Goal: Transaction & Acquisition: Purchase product/service

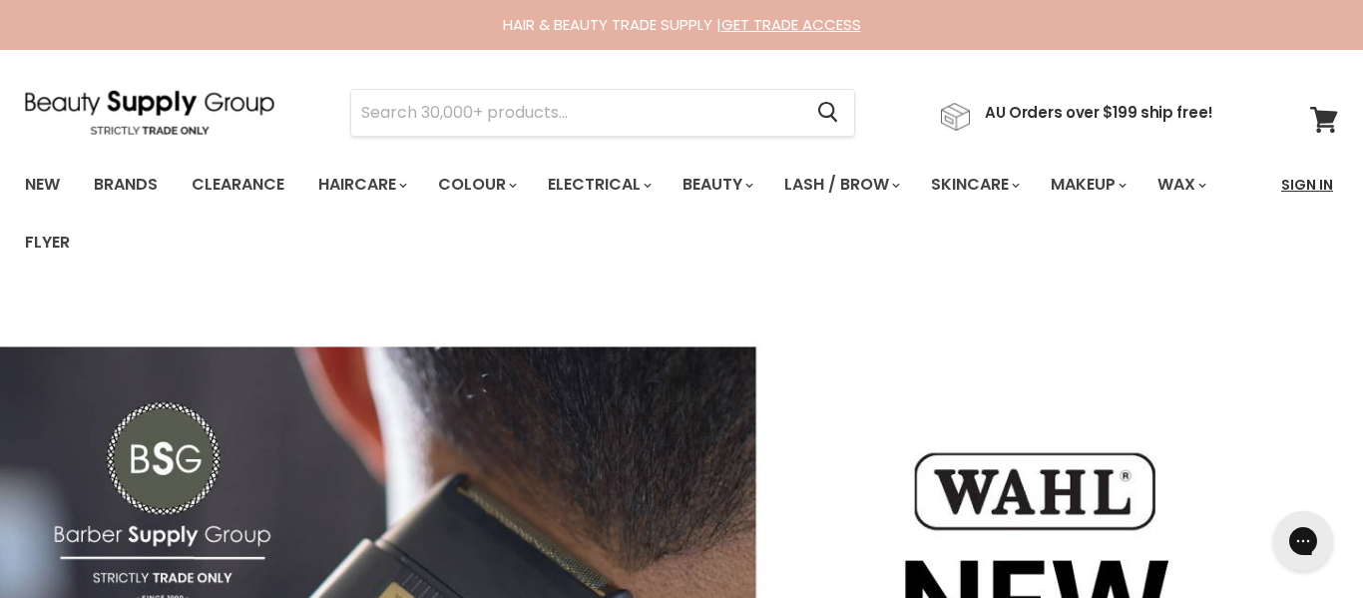
click at [1314, 180] on link "Sign In" at bounding box center [1307, 185] width 76 height 42
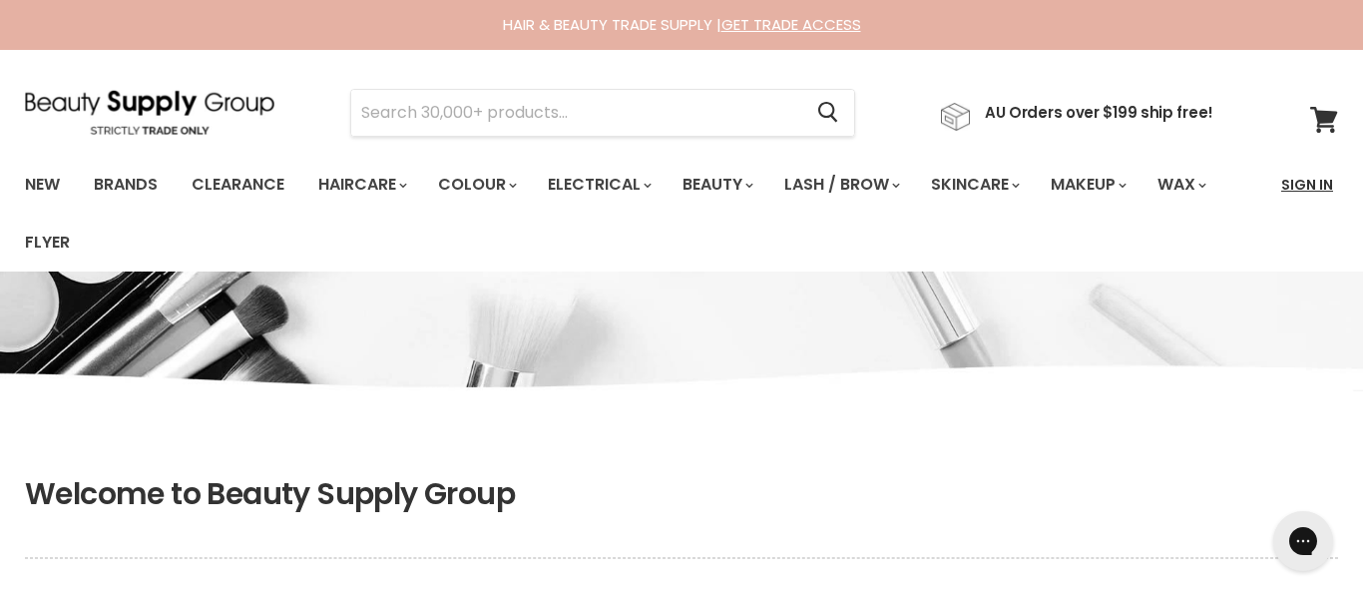
type input "[EMAIL_ADDRESS][DOMAIN_NAME]"
click at [1301, 186] on link "Sign In" at bounding box center [1307, 185] width 76 height 42
type input "[EMAIL_ADDRESS][DOMAIN_NAME]"
click at [1301, 186] on link "Sign In" at bounding box center [1307, 185] width 76 height 42
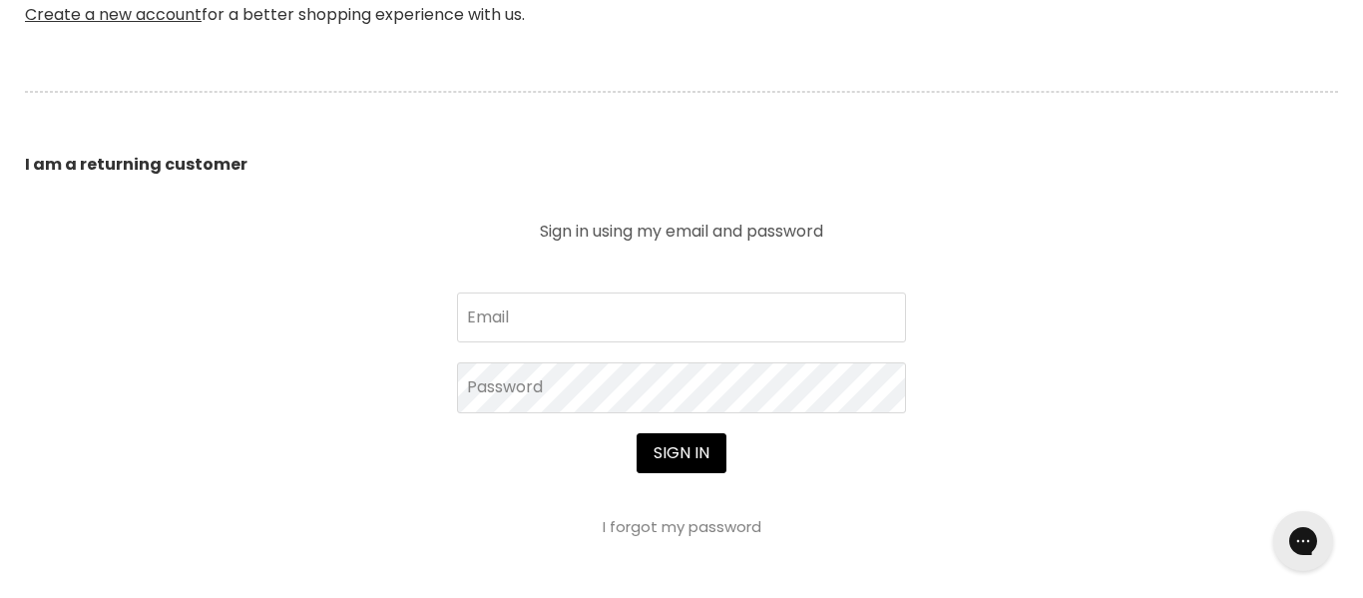
scroll to position [669, 0]
type input "craigandjan@slingshot.co.nz"
click at [670, 454] on button "Sign in" at bounding box center [682, 452] width 90 height 40
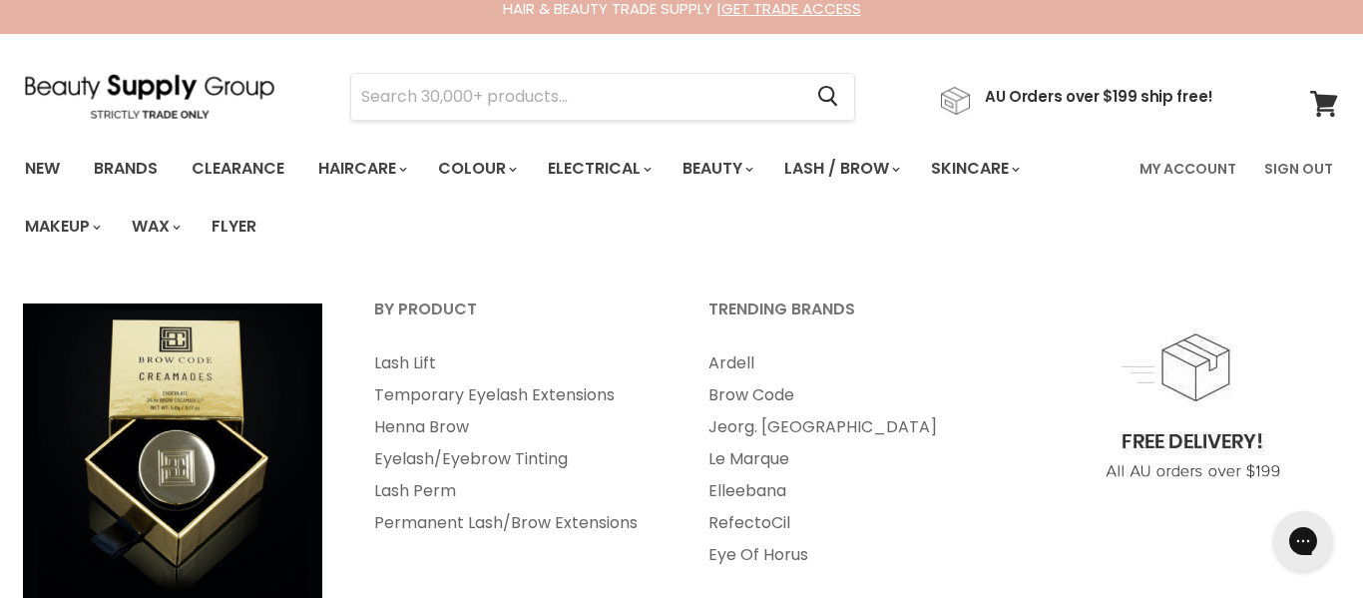
scroll to position [21, 0]
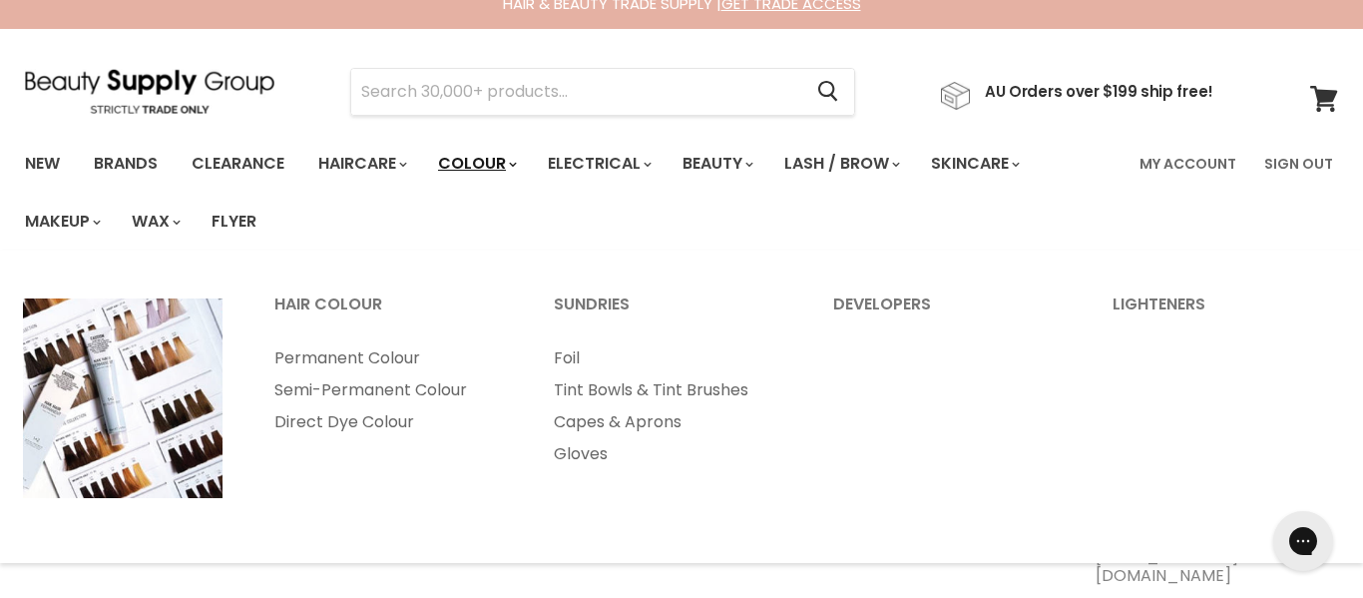
click at [510, 160] on link "Colour" at bounding box center [476, 164] width 106 height 42
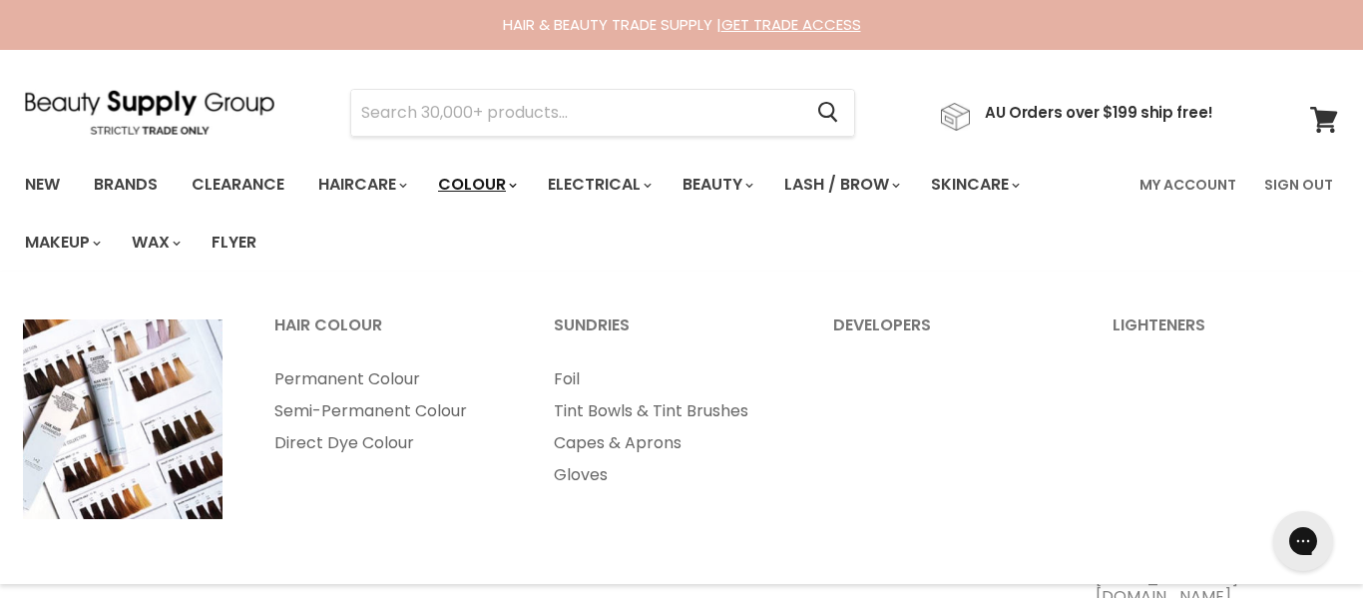
click at [517, 185] on polygon "Main menu" at bounding box center [515, 185] width 4 height 5
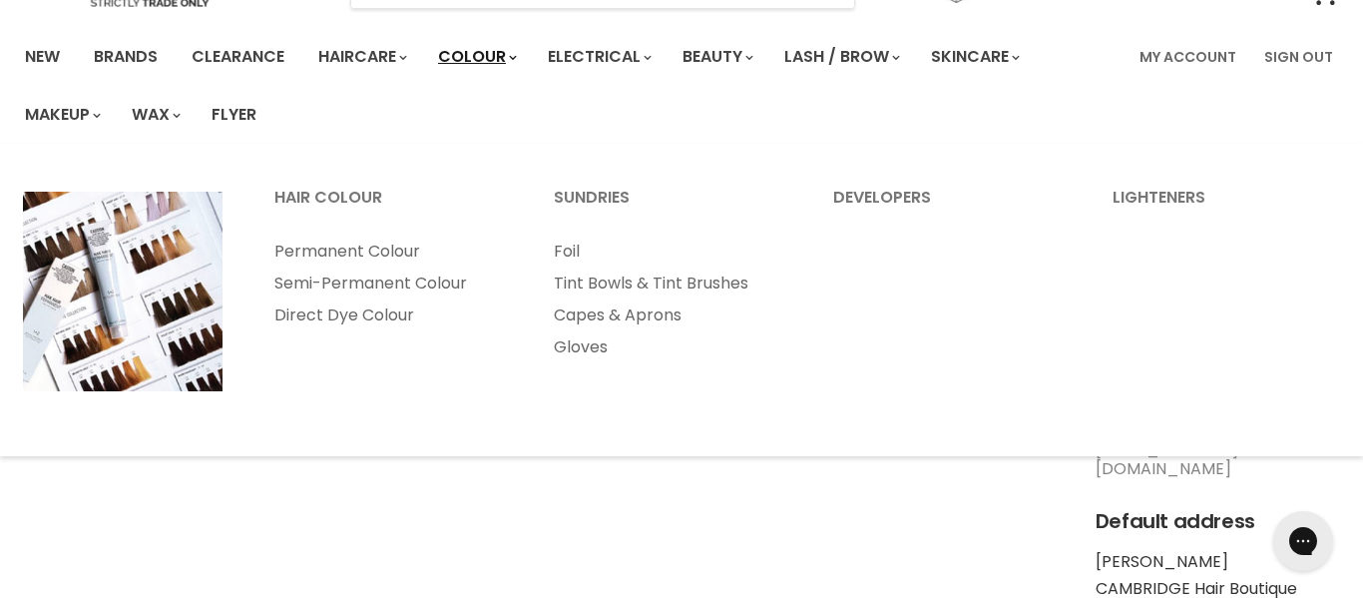
scroll to position [132, 0]
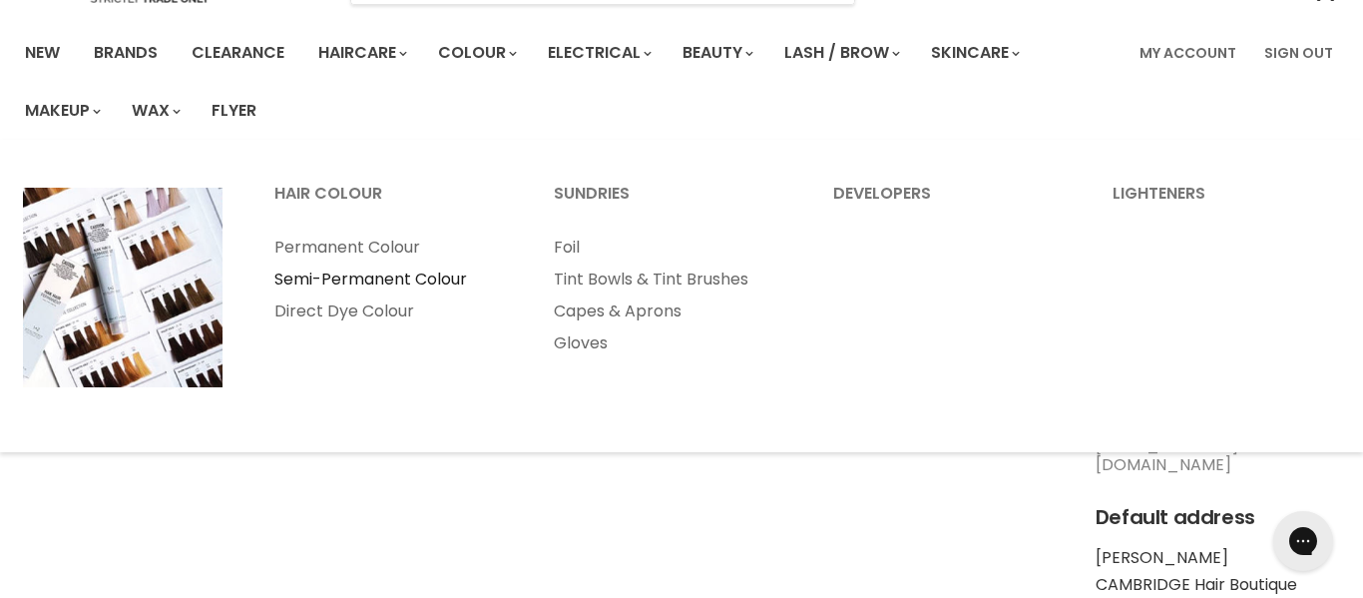
click at [392, 278] on link "Semi-Permanent Colour" at bounding box center [386, 279] width 275 height 32
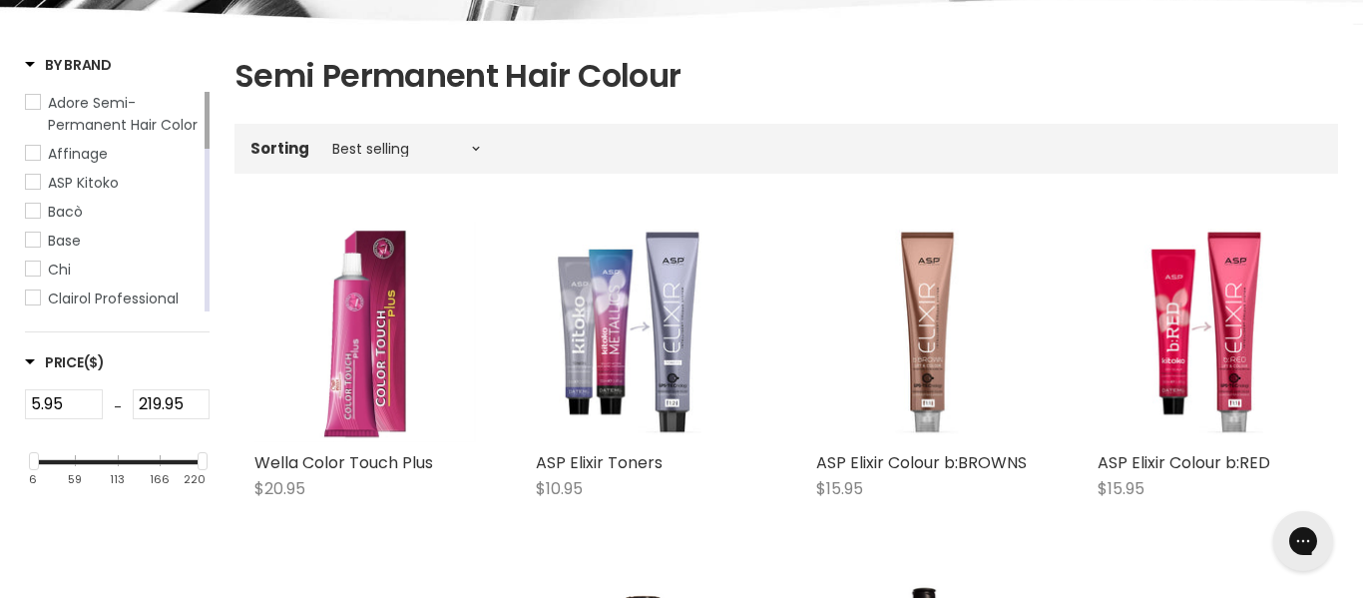
scroll to position [373, 0]
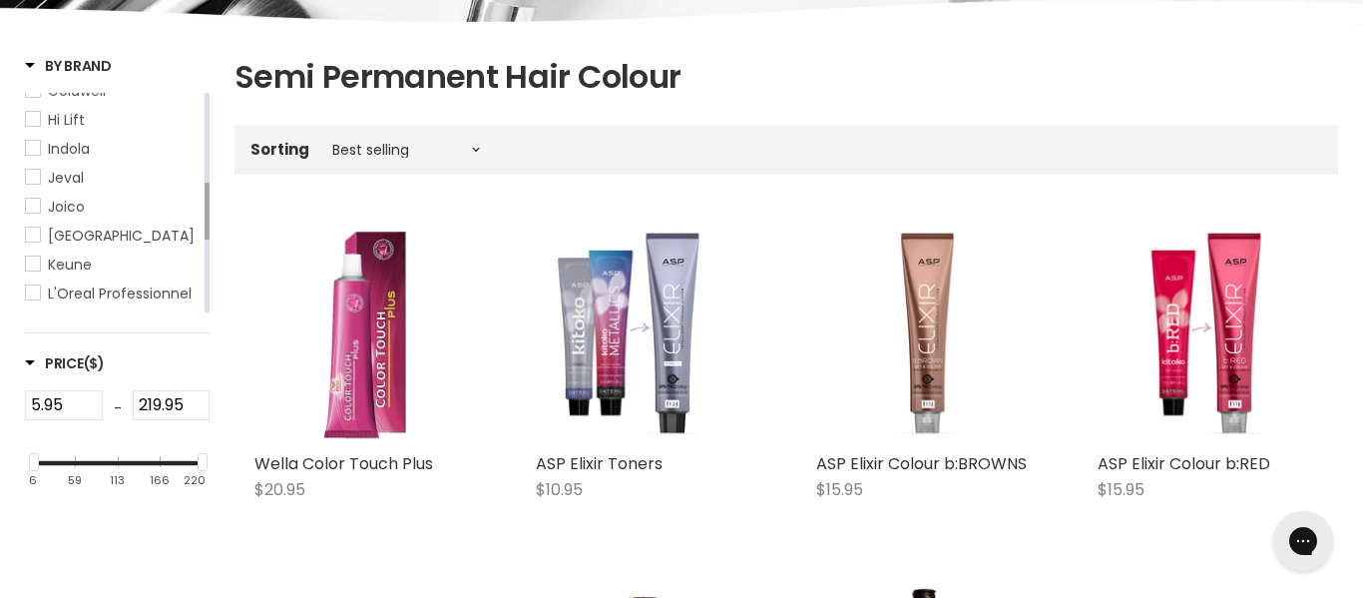
click at [34, 265] on span "Keune" at bounding box center [33, 263] width 14 height 14
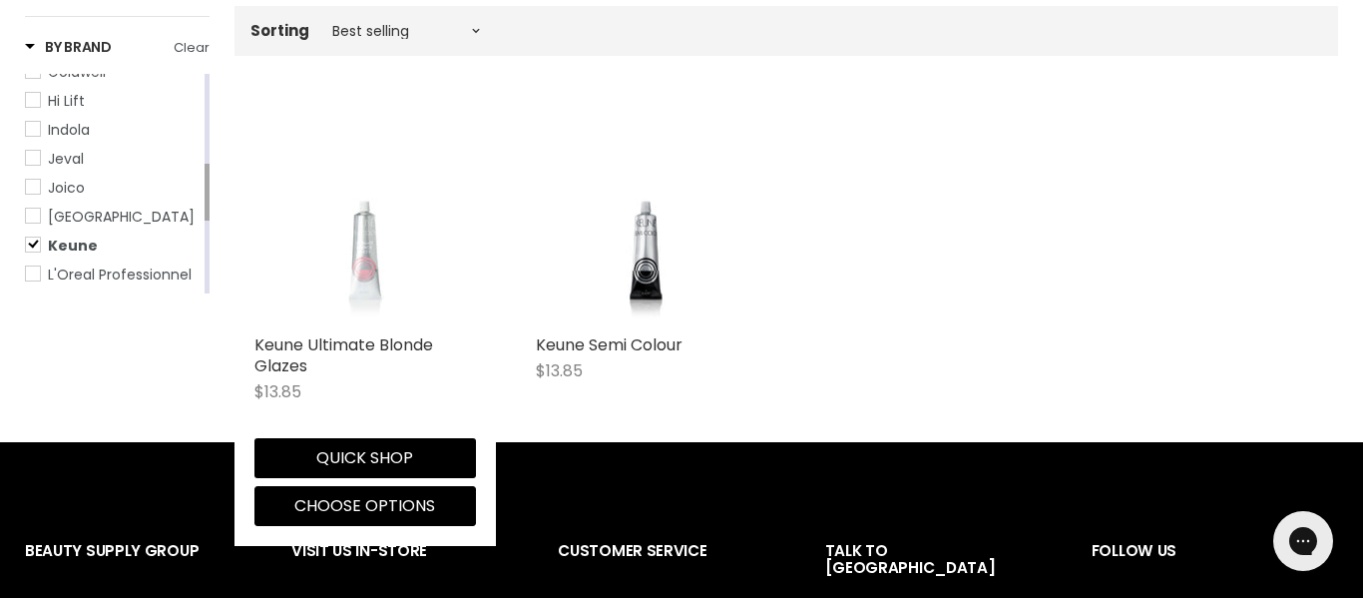
scroll to position [493, 0]
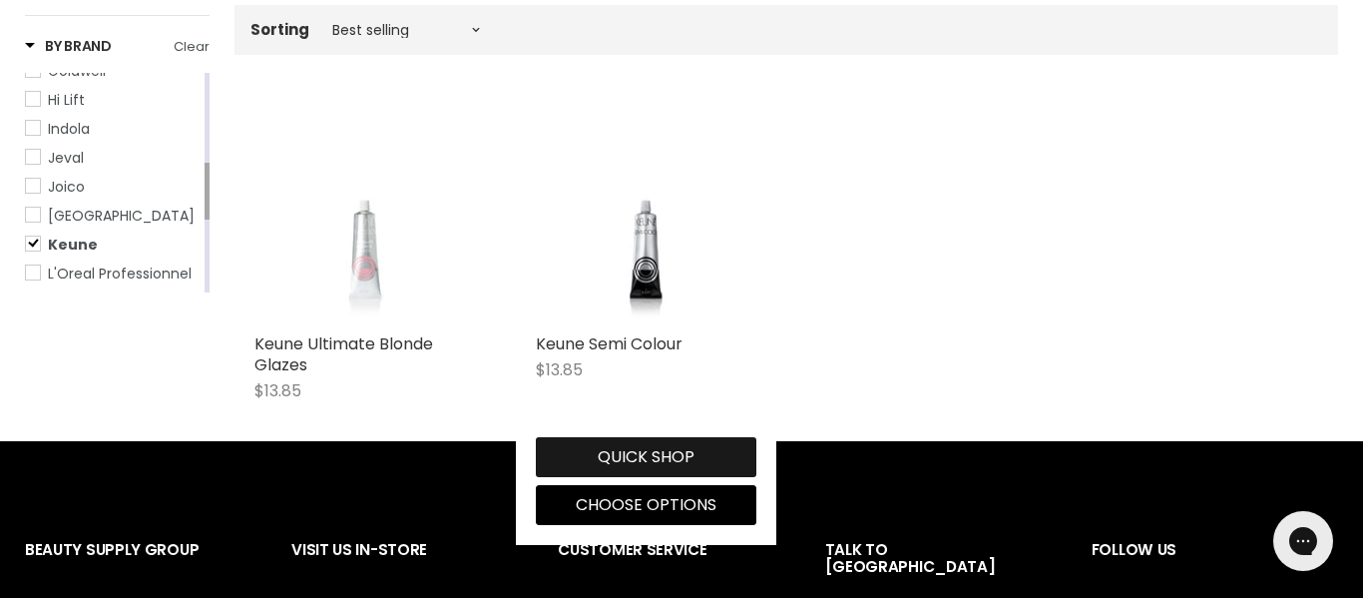
click at [649, 452] on button "Quick shop" at bounding box center [647, 457] width 222 height 40
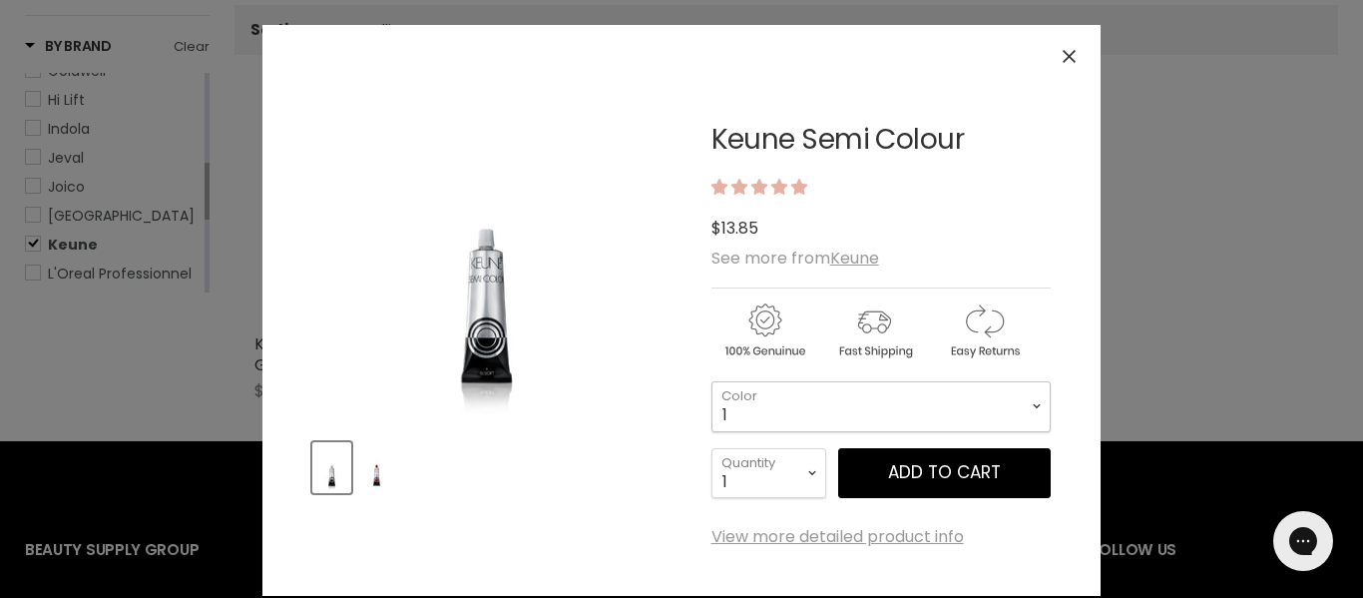
click at [1034, 403] on select "1 3 3.1 4 4.7 4.37 4.53 4.6 4.76ri 5 5.11 5.23 5.35 5.4 5.81" at bounding box center [880, 406] width 339 height 50
click at [711, 381] on select "1 3 3.1 4 4.7 4.37 4.53 4.6 4.76ri 5 5.11 5.23 5.35 5.4 5.81" at bounding box center [880, 406] width 339 height 50
select select "4"
click at [808, 477] on select "1 2 3 4 5 6 7 8 9 10+" at bounding box center [768, 473] width 115 height 50
select select "2"
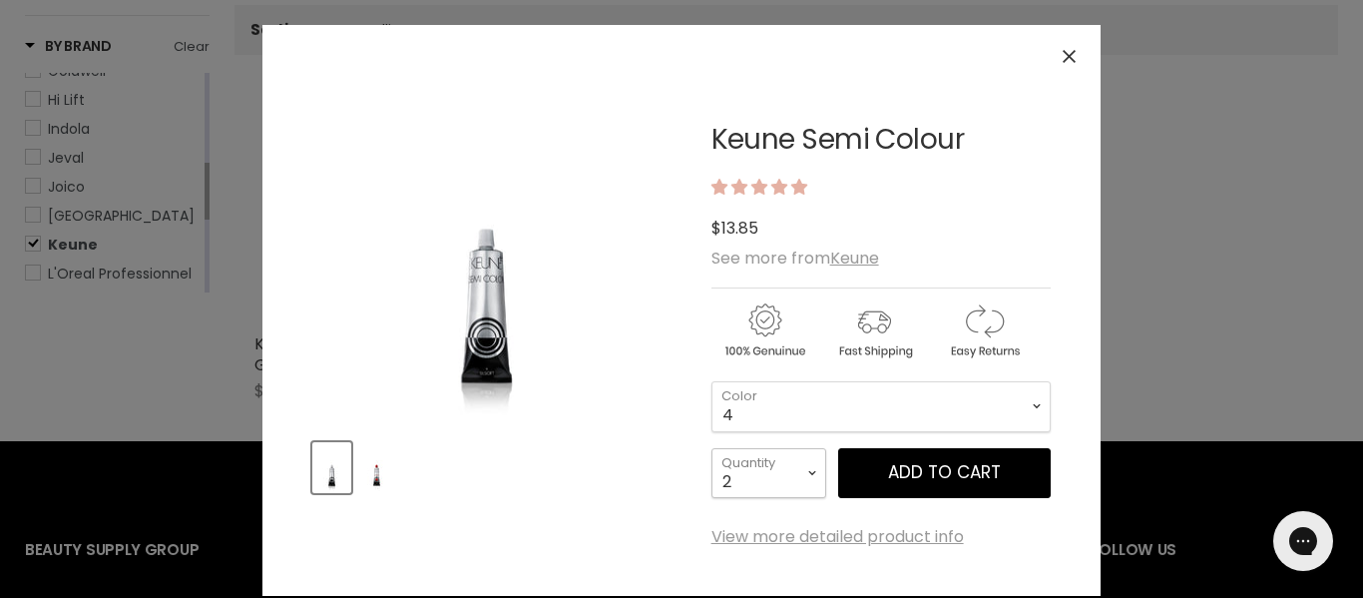
click at [711, 448] on select "1 2 3 4 5 6 7 8 9 10+" at bounding box center [768, 473] width 115 height 50
type input "2"
click at [911, 468] on button "Add to cart" at bounding box center [944, 473] width 213 height 50
select select "4"
select select "2"
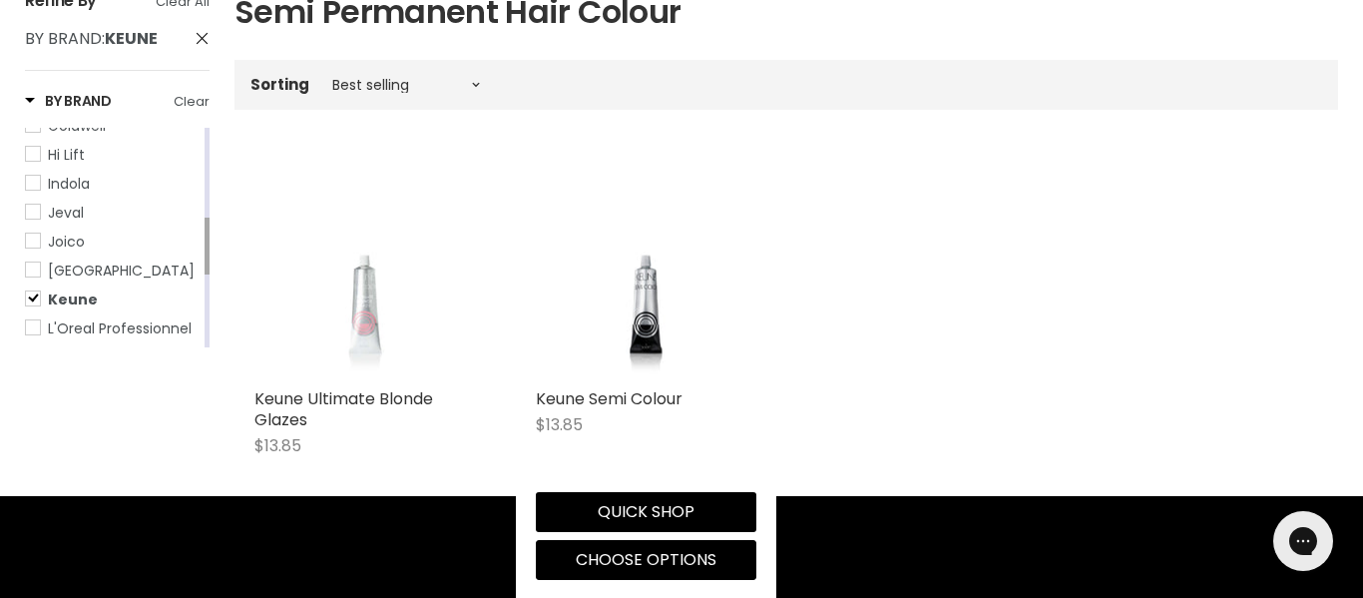
scroll to position [439, 0]
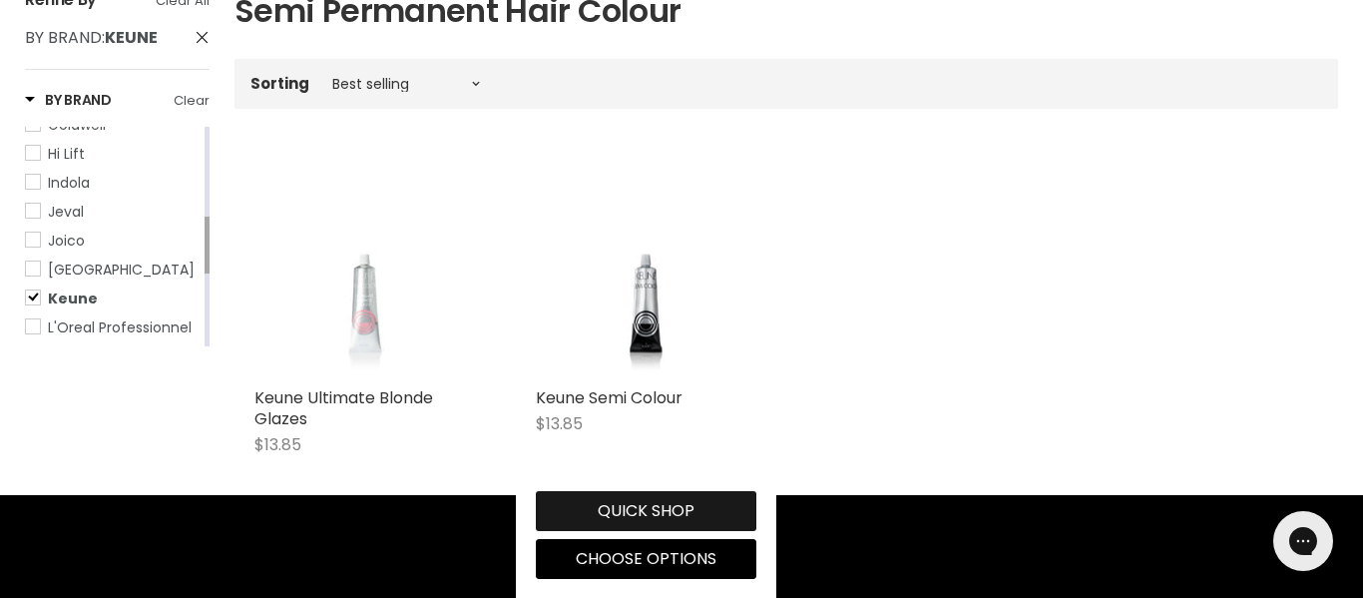
click at [672, 504] on button "Quick shop" at bounding box center [647, 511] width 222 height 40
select select "4"
select select "2"
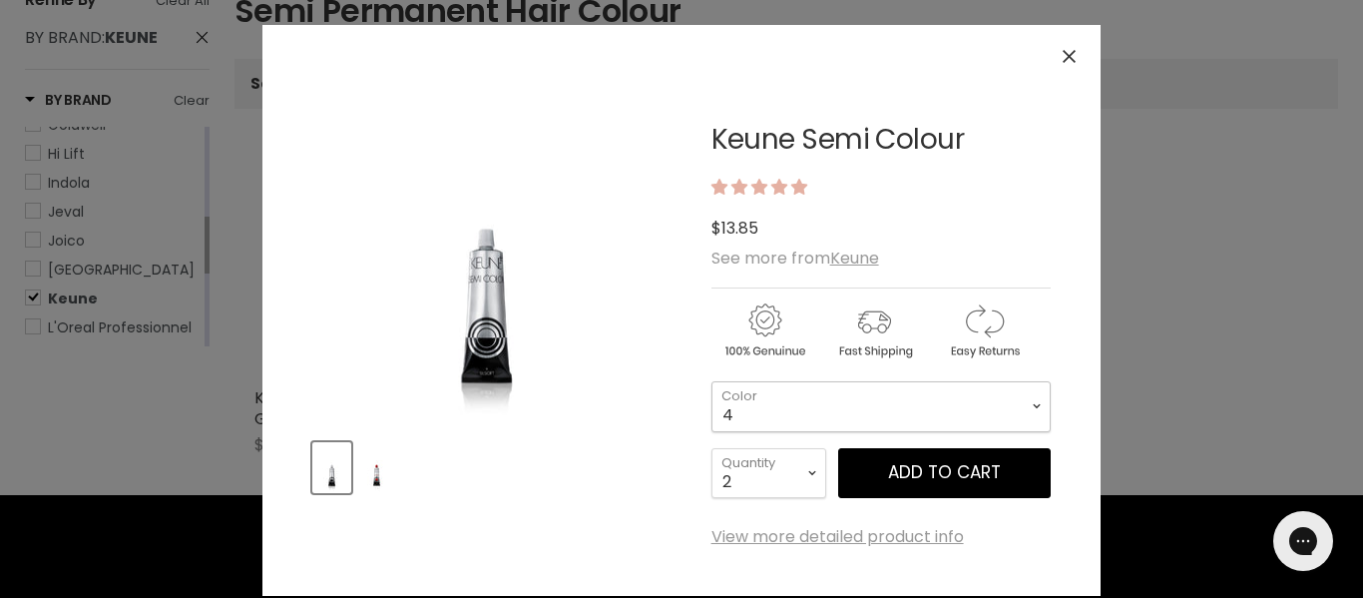
click at [1036, 402] on select "1 3 3.1 4 4.7 4.37 4.53 4.6 4.76ri 5 5.11 5.23 5.35 5.4 5.81" at bounding box center [880, 406] width 339 height 50
click at [711, 381] on select "1 3 3.1 4 4.7 4.37 4.53 4.6 4.76ri 5 5.11 5.23 5.35 5.4 5.81" at bounding box center [880, 406] width 339 height 50
select select "10.7"
click at [811, 472] on select "1 2 3 4 5 6 7 8 9 10+" at bounding box center [768, 473] width 115 height 50
select select "1"
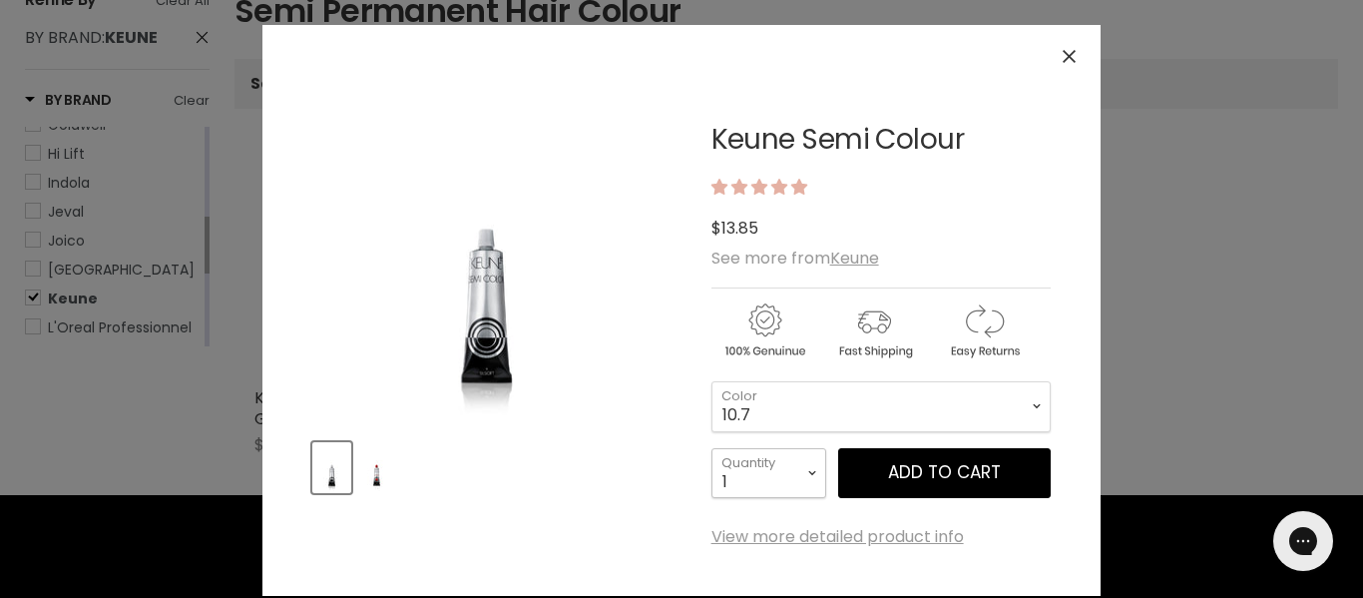
click at [711, 448] on select "1 2 3 4 5 6 7 8 9 10+" at bounding box center [768, 473] width 115 height 50
type input "1"
click at [947, 464] on button "Add to cart" at bounding box center [944, 473] width 213 height 50
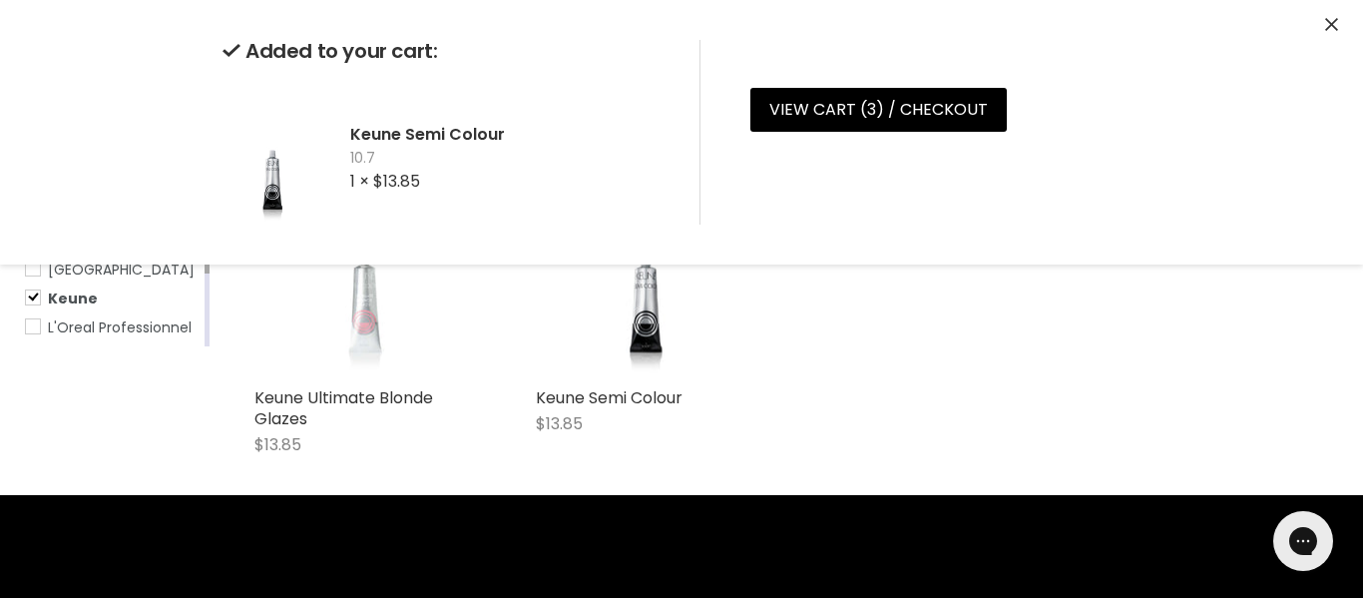
click at [947, 464] on div "Keune Ultimate Blonde Glazes $13.85 Keune Quick shop Choose options Keune Semi …" at bounding box center [786, 316] width 1104 height 358
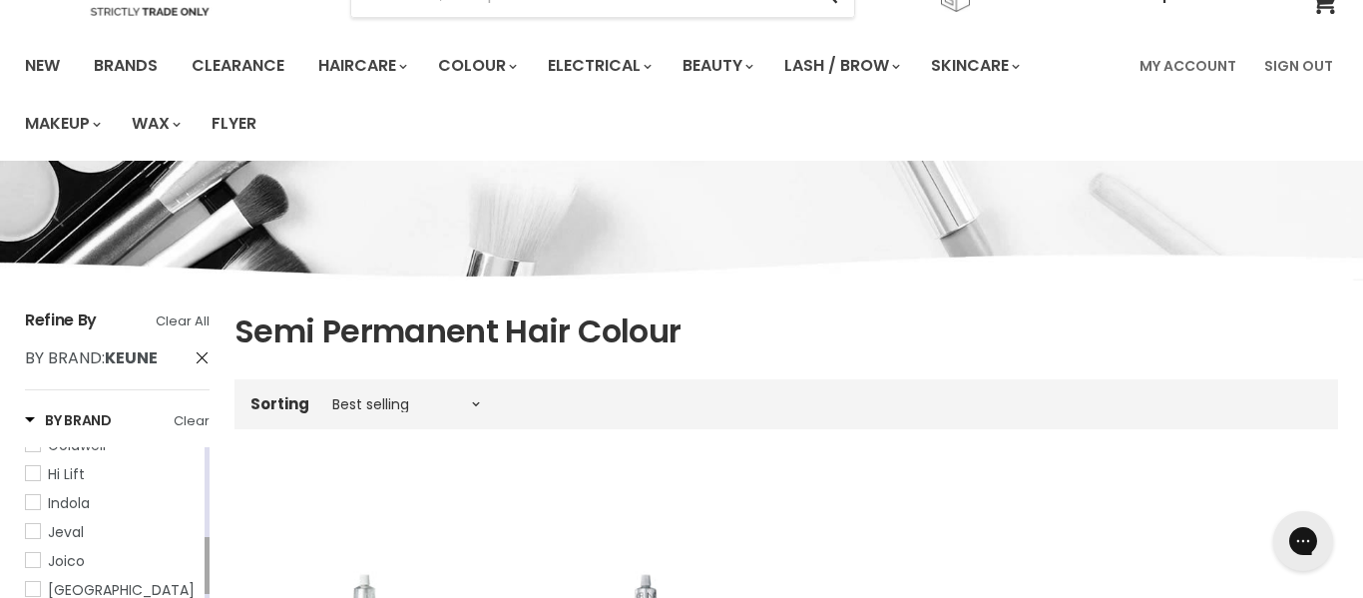
scroll to position [117, 0]
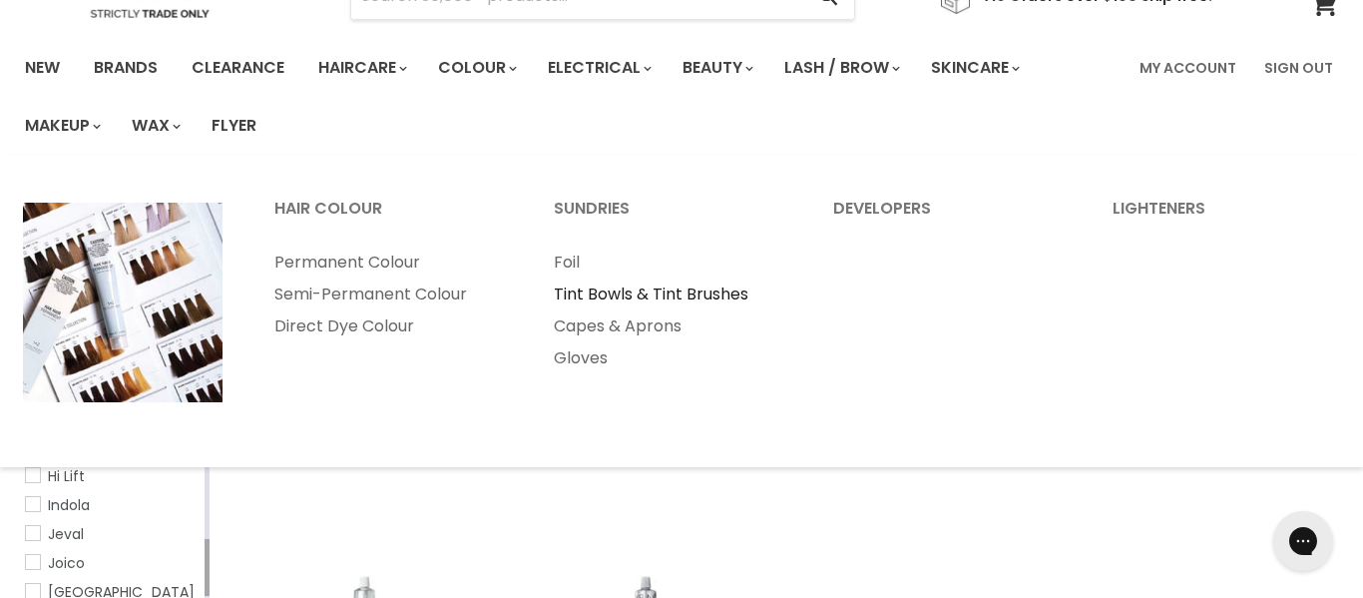
click at [629, 286] on link "Tint Bowls & Tint Brushes" at bounding box center [666, 294] width 275 height 32
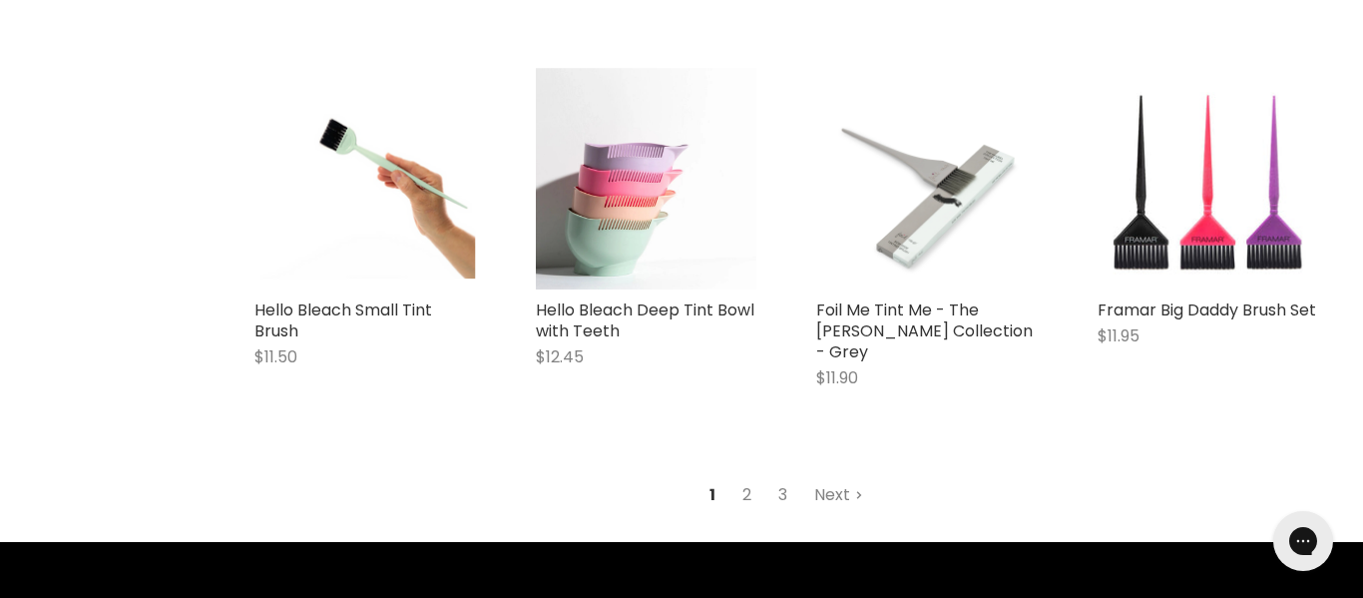
scroll to position [4797, 0]
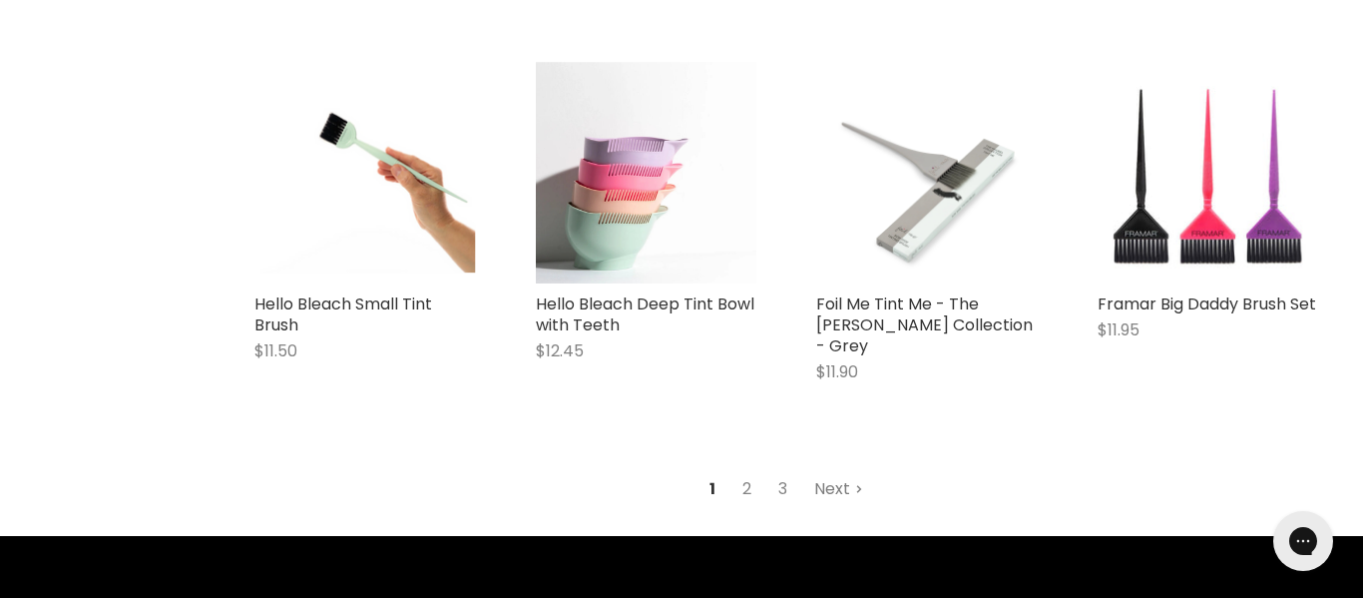
click at [832, 471] on link "Next" at bounding box center [838, 489] width 71 height 36
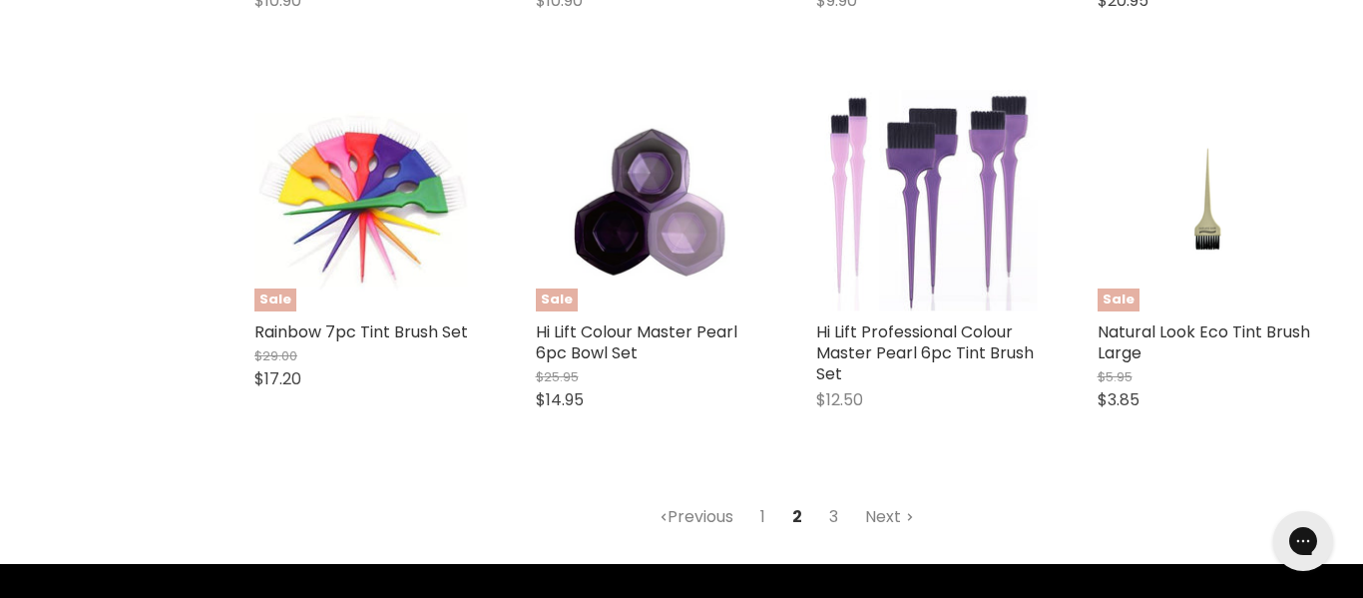
scroll to position [4793, 0]
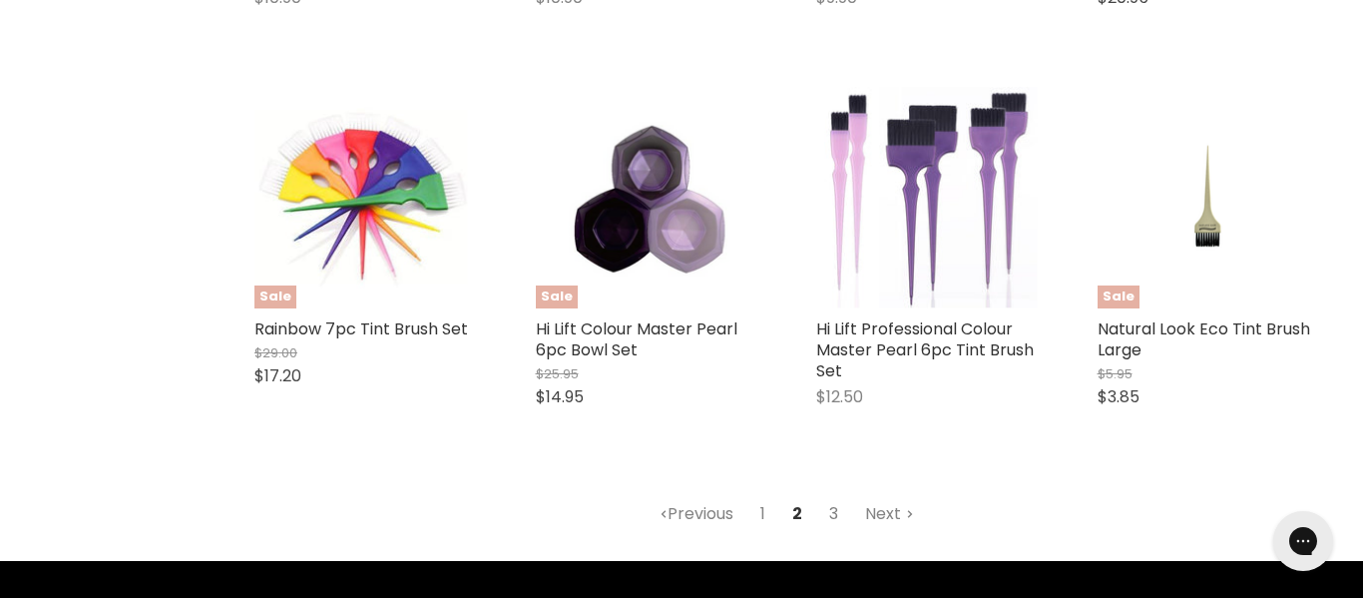
click at [833, 513] on link "3" at bounding box center [833, 514] width 31 height 36
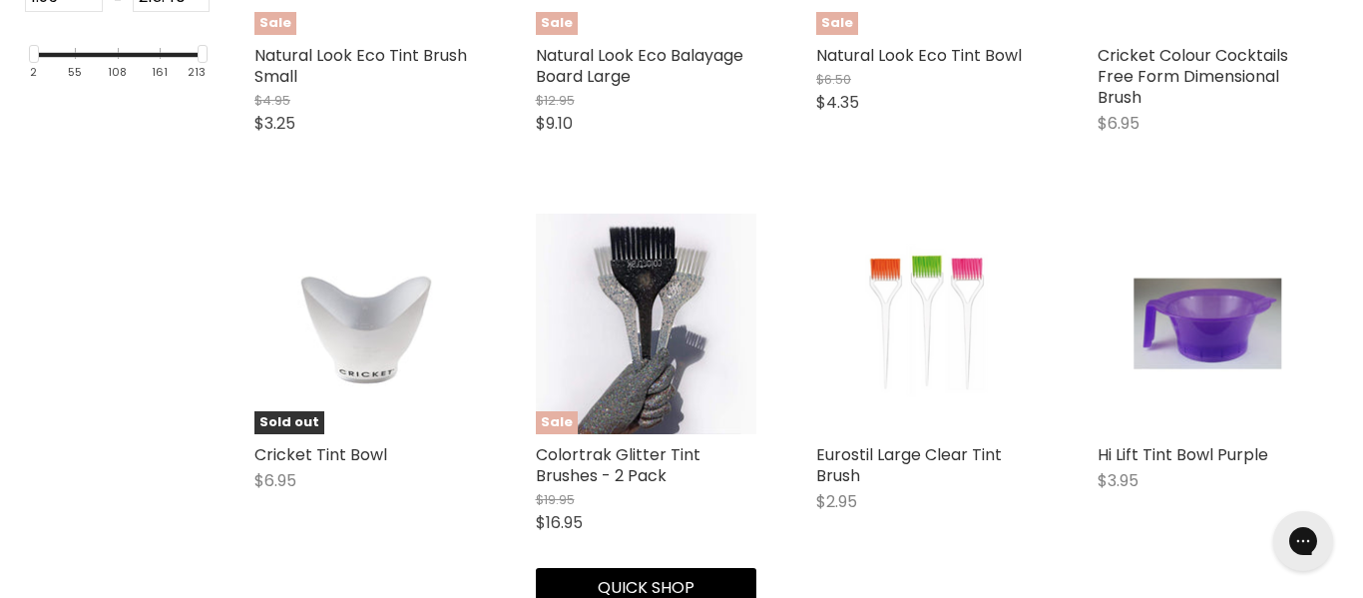
scroll to position [782, 0]
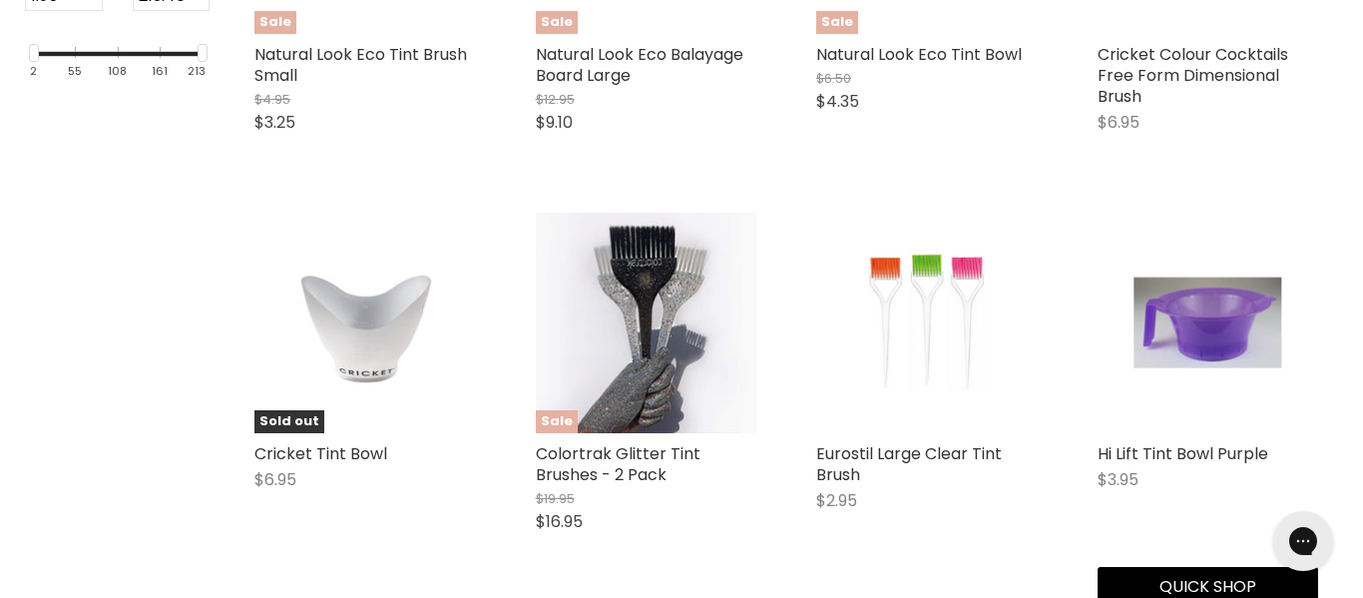
click at [1180, 326] on img "Main content" at bounding box center [1208, 324] width 147 height 222
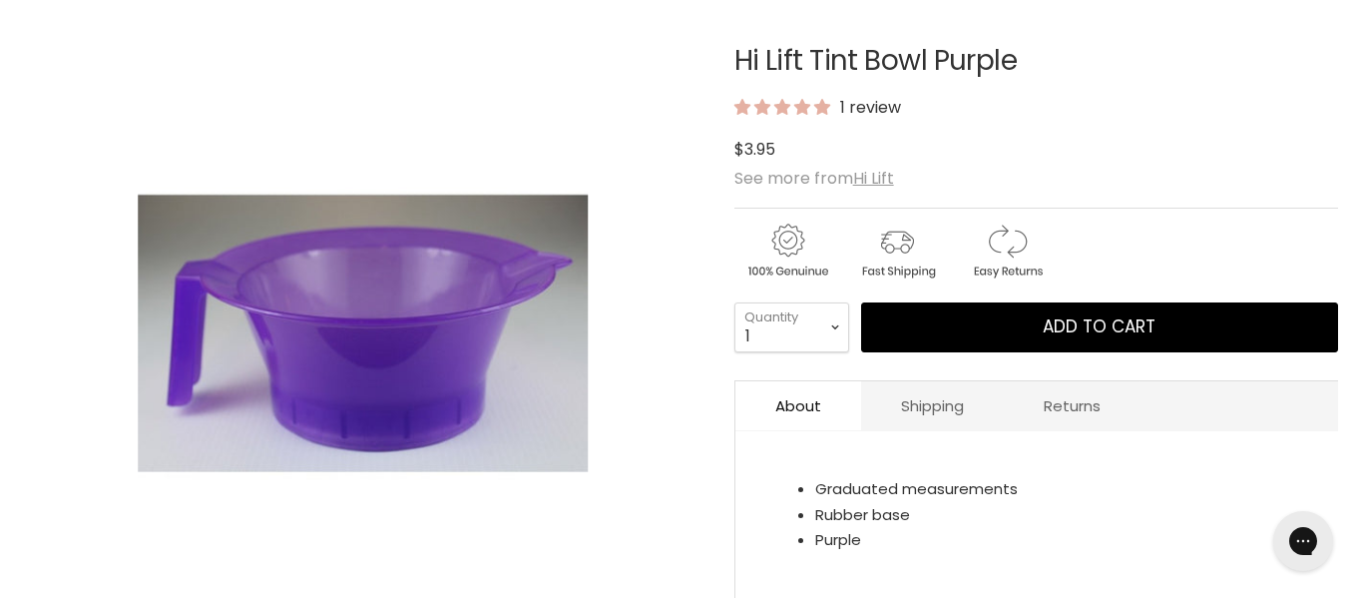
scroll to position [324, 0]
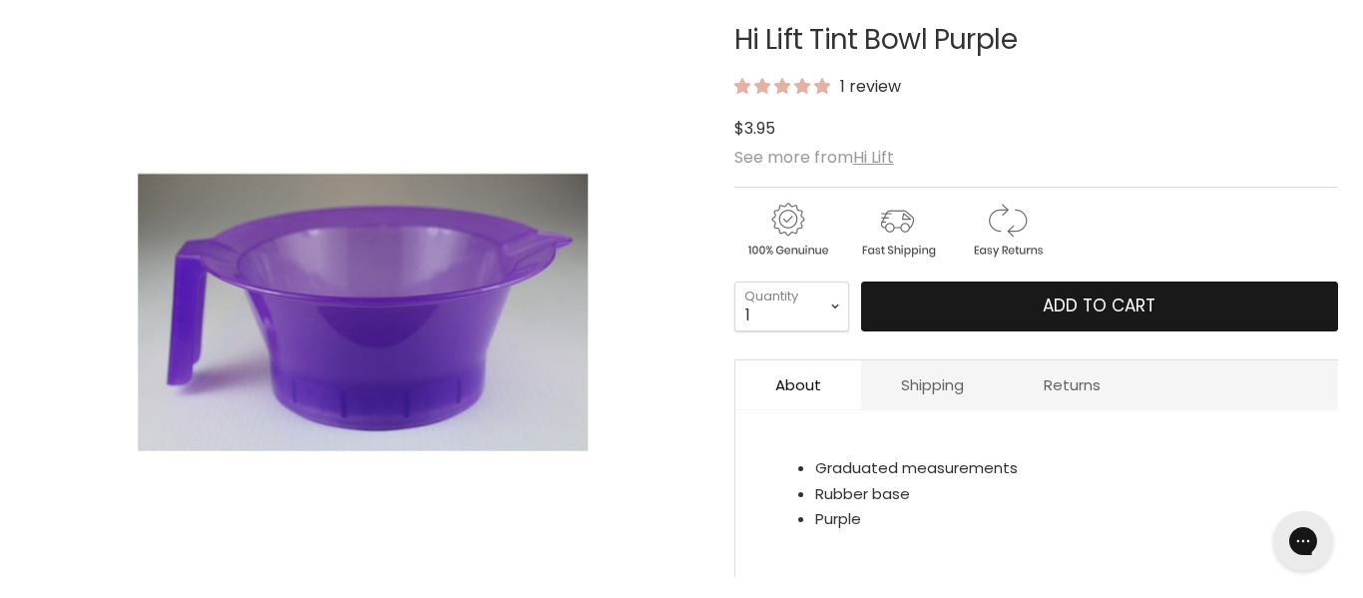
click at [975, 305] on button "Add to cart" at bounding box center [1099, 306] width 477 height 50
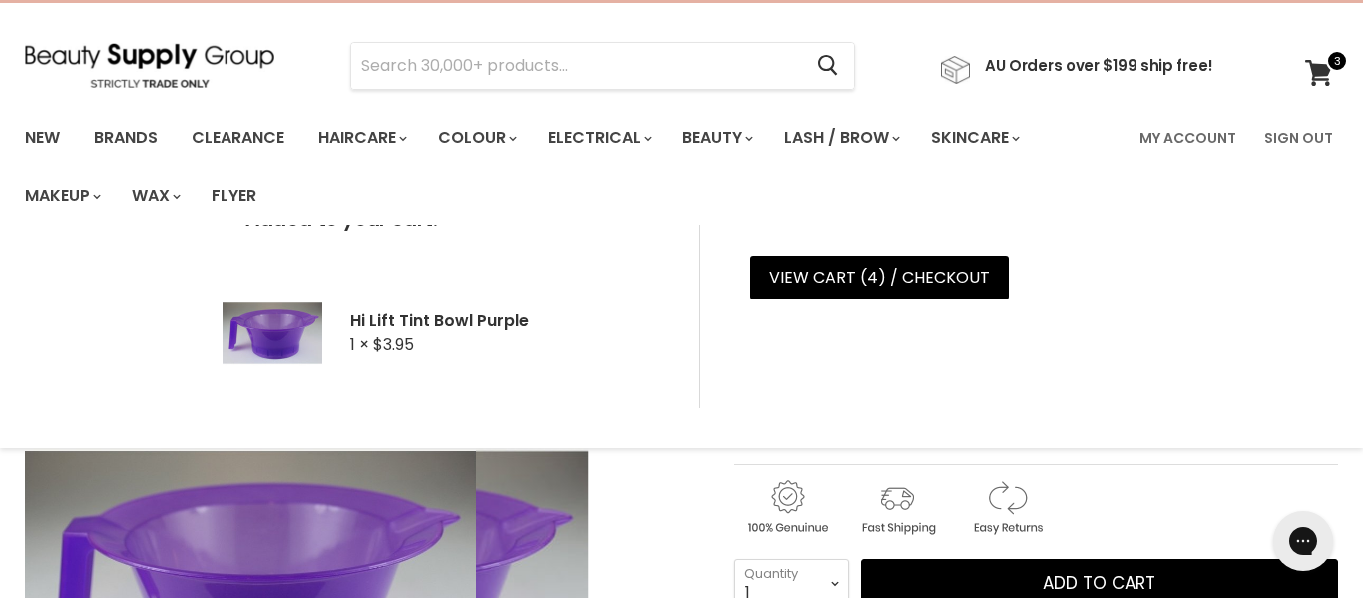
scroll to position [0, 0]
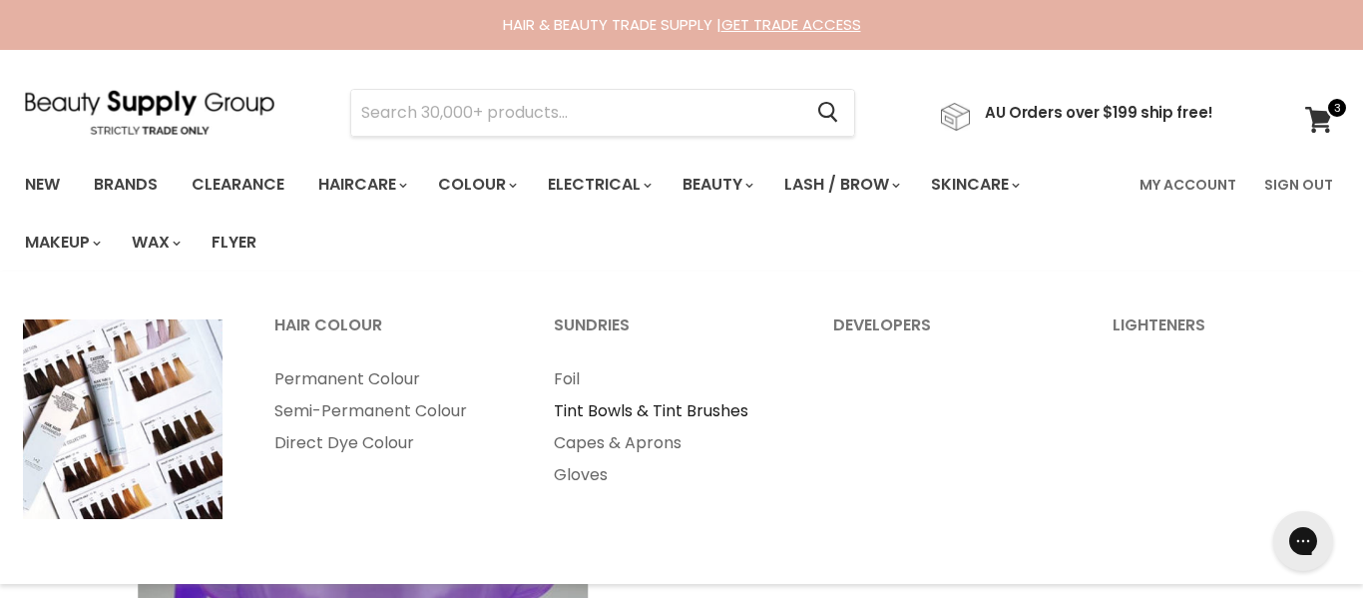
click at [632, 407] on link "Tint Bowls & Tint Brushes" at bounding box center [666, 411] width 275 height 32
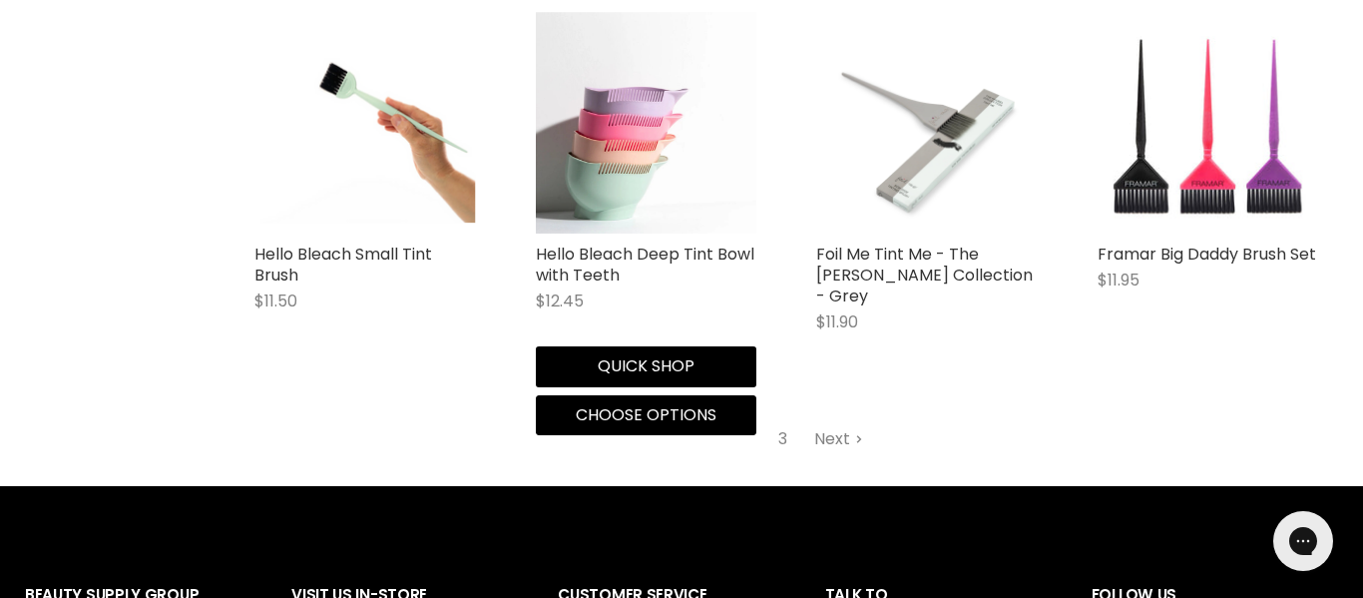
scroll to position [4854, 0]
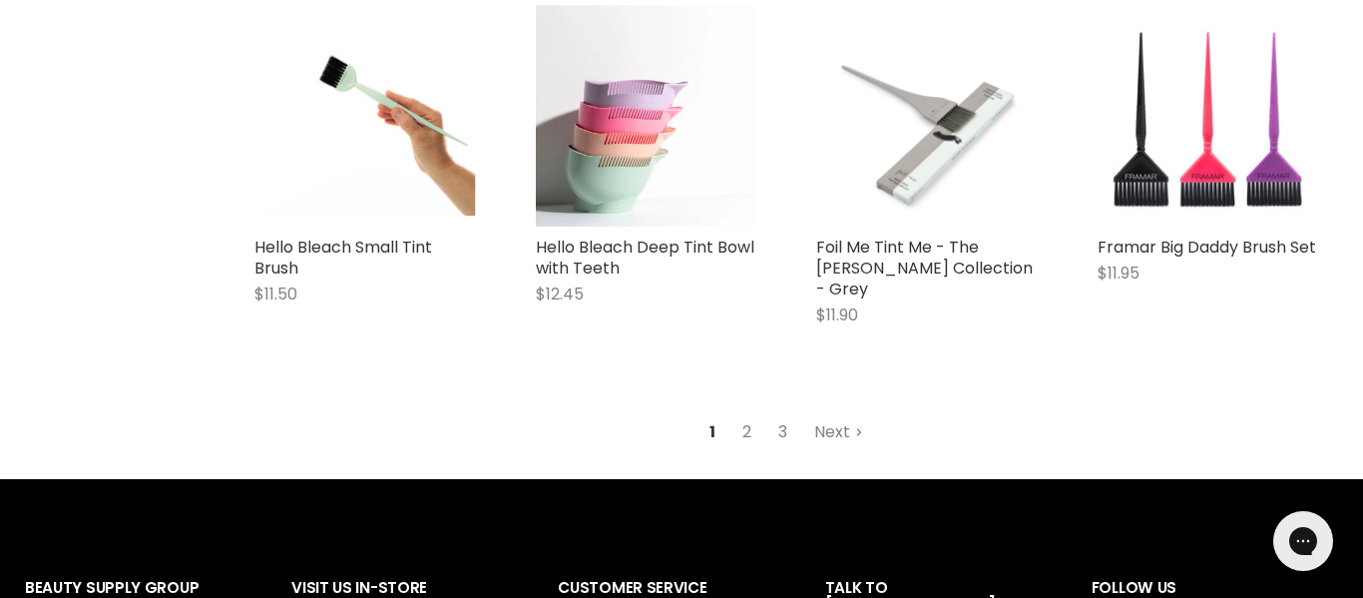
click at [785, 414] on link "3" at bounding box center [782, 432] width 31 height 36
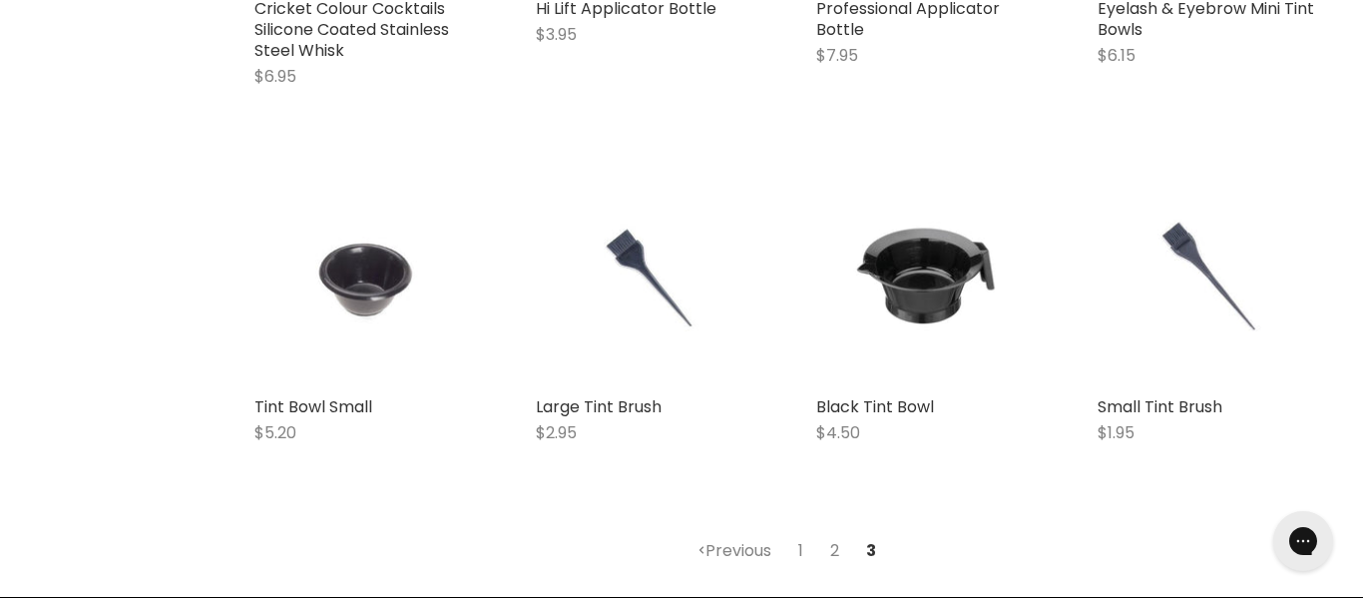
scroll to position [2783, 0]
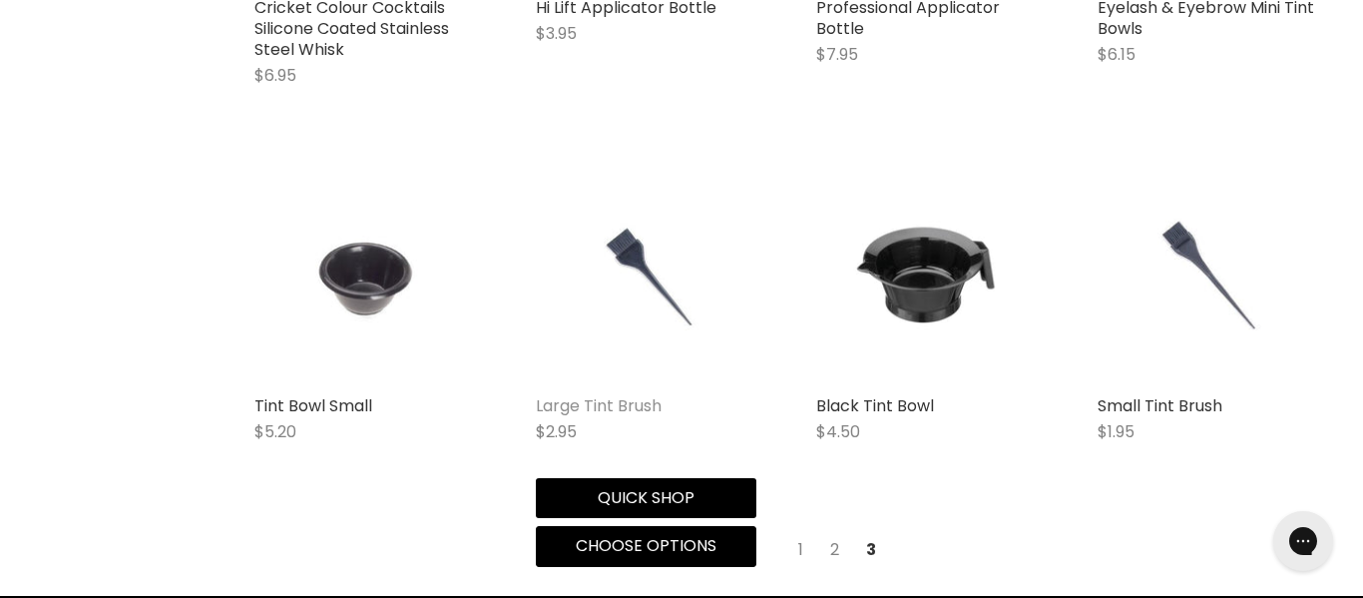
click at [608, 404] on link "Large Tint Brush" at bounding box center [599, 405] width 126 height 23
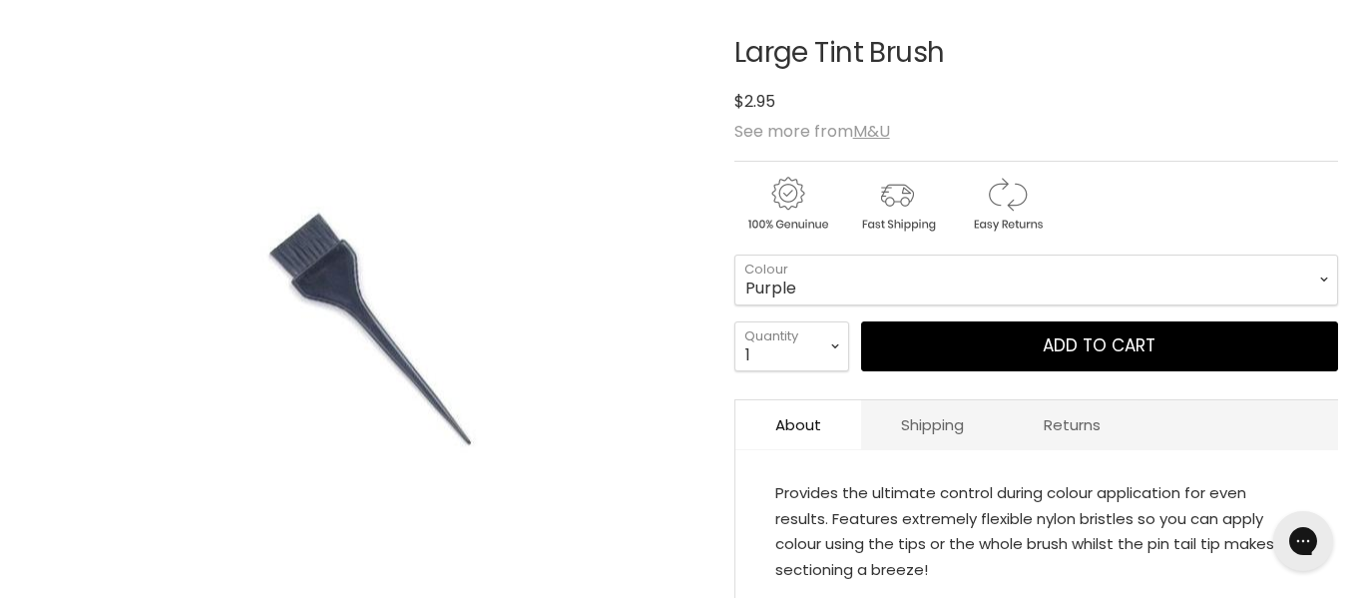
scroll to position [310, 0]
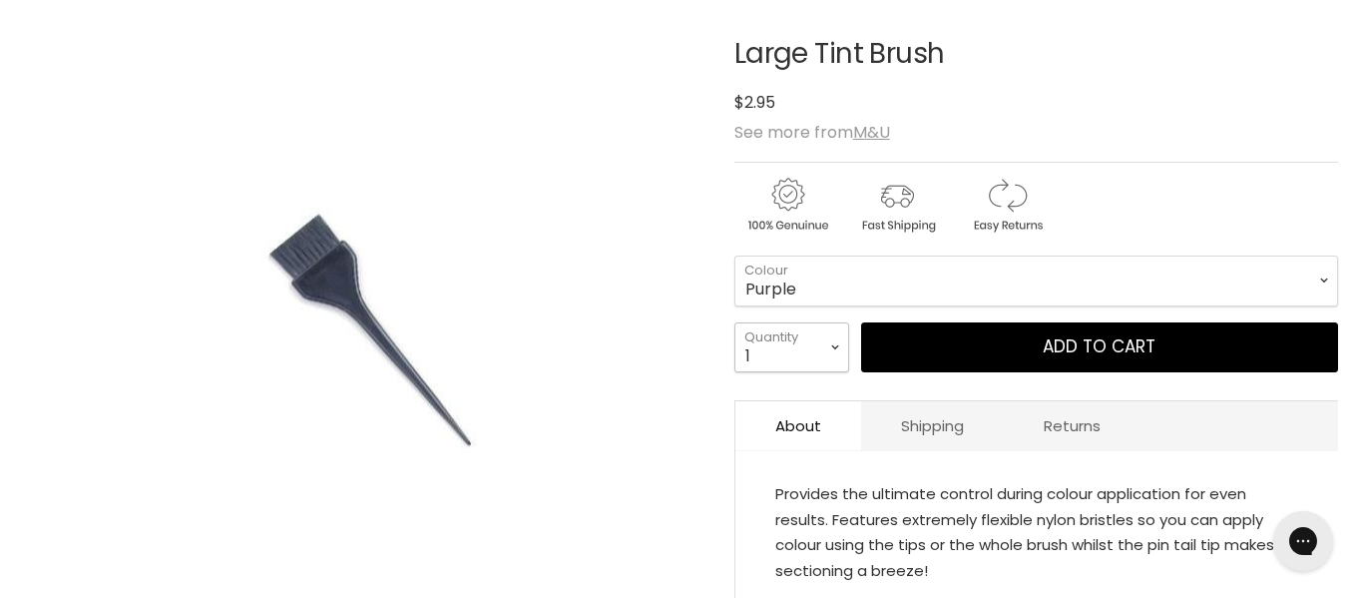
click at [835, 346] on select "1 2 3 4 5 6 7 8 9 10+" at bounding box center [791, 347] width 115 height 50
click at [734, 322] on select "1 2 3 4 5 6 7 8 9 10+" at bounding box center [791, 347] width 115 height 50
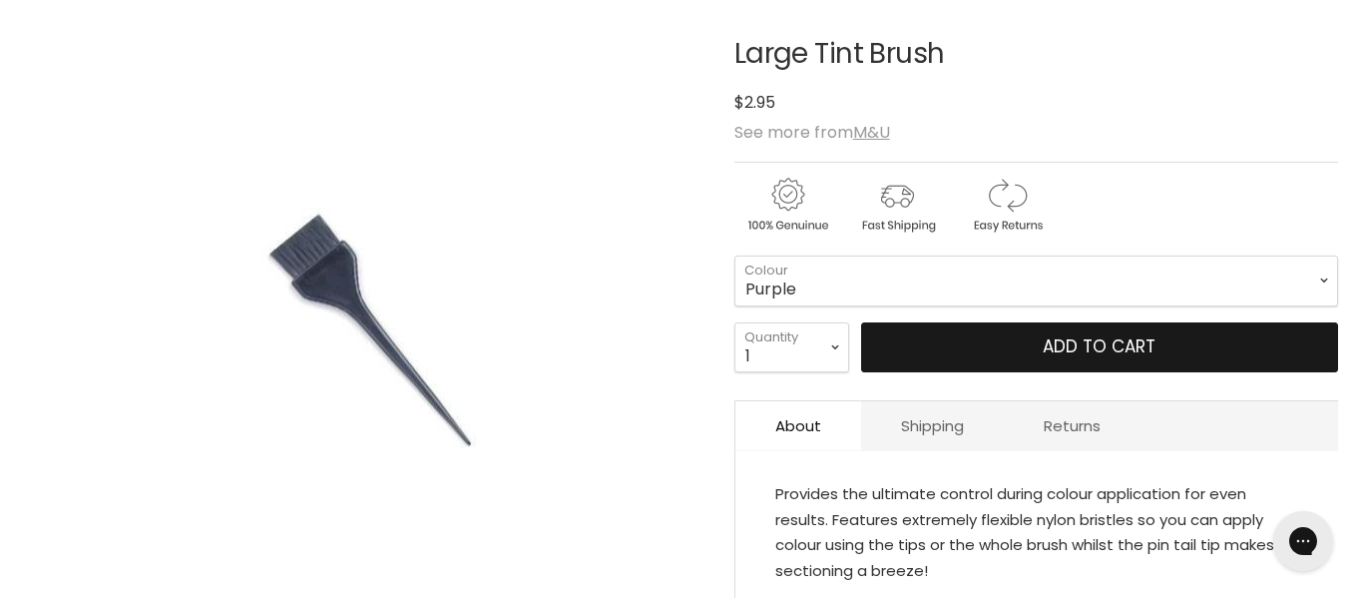
click at [1056, 348] on span "Add to cart" at bounding box center [1099, 346] width 113 height 24
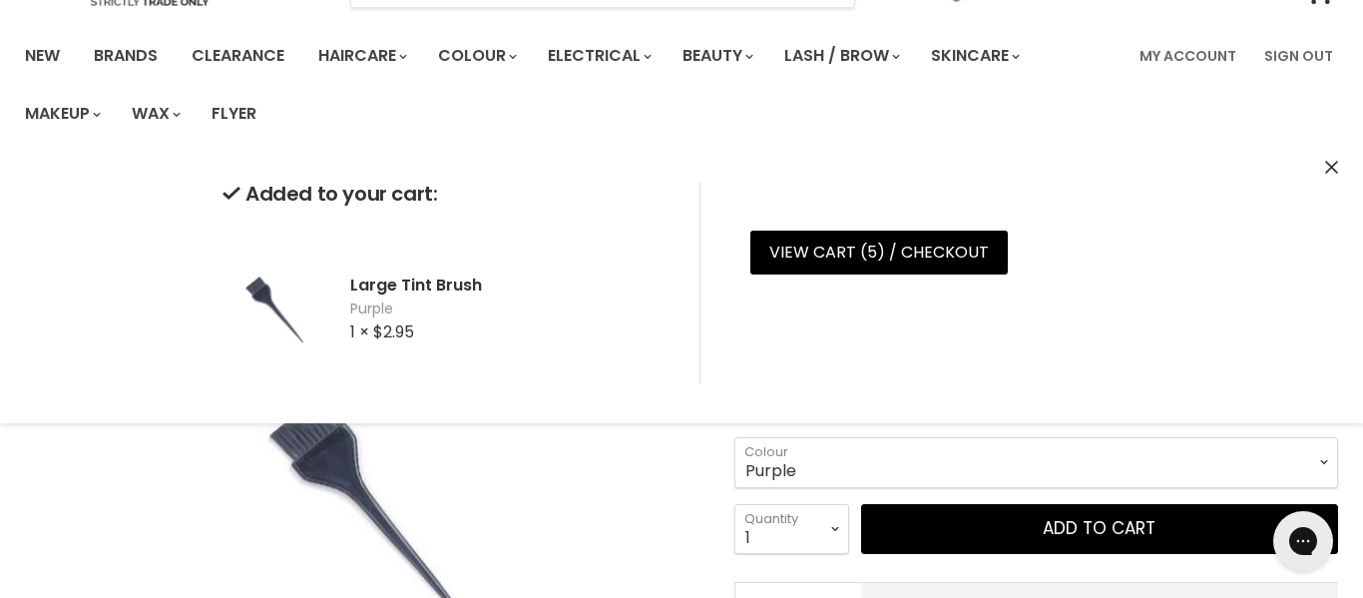
scroll to position [128, 0]
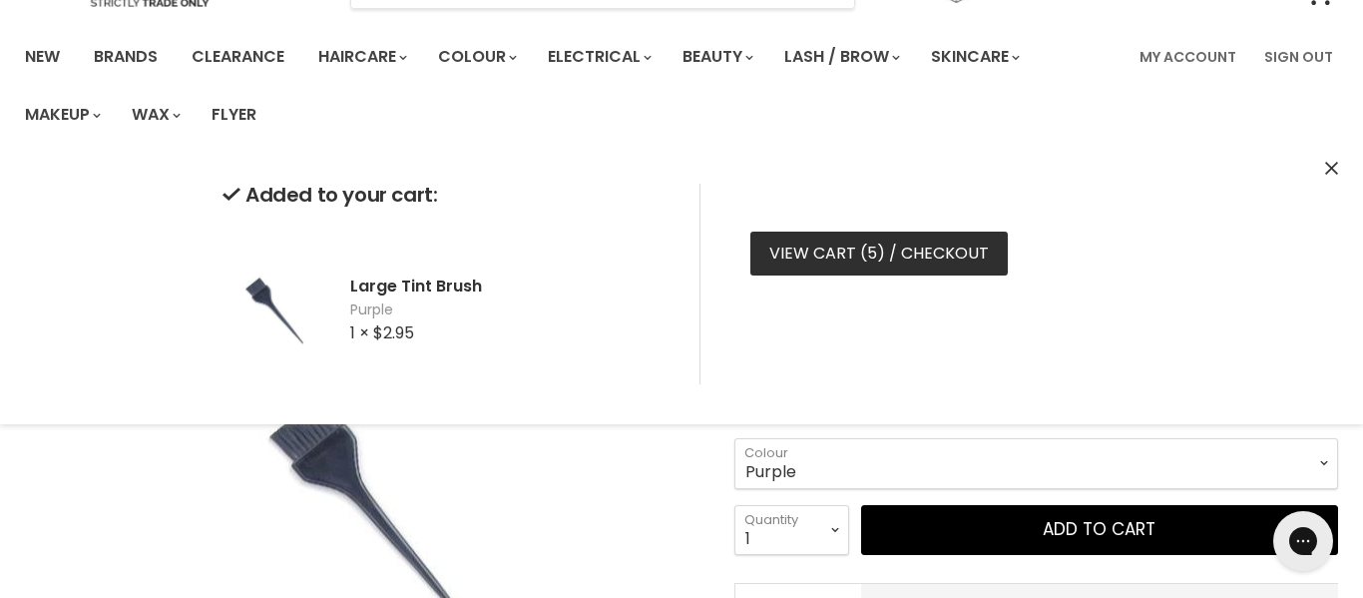
click at [924, 240] on link "View cart ( 5 ) / Checkout" at bounding box center [878, 254] width 257 height 44
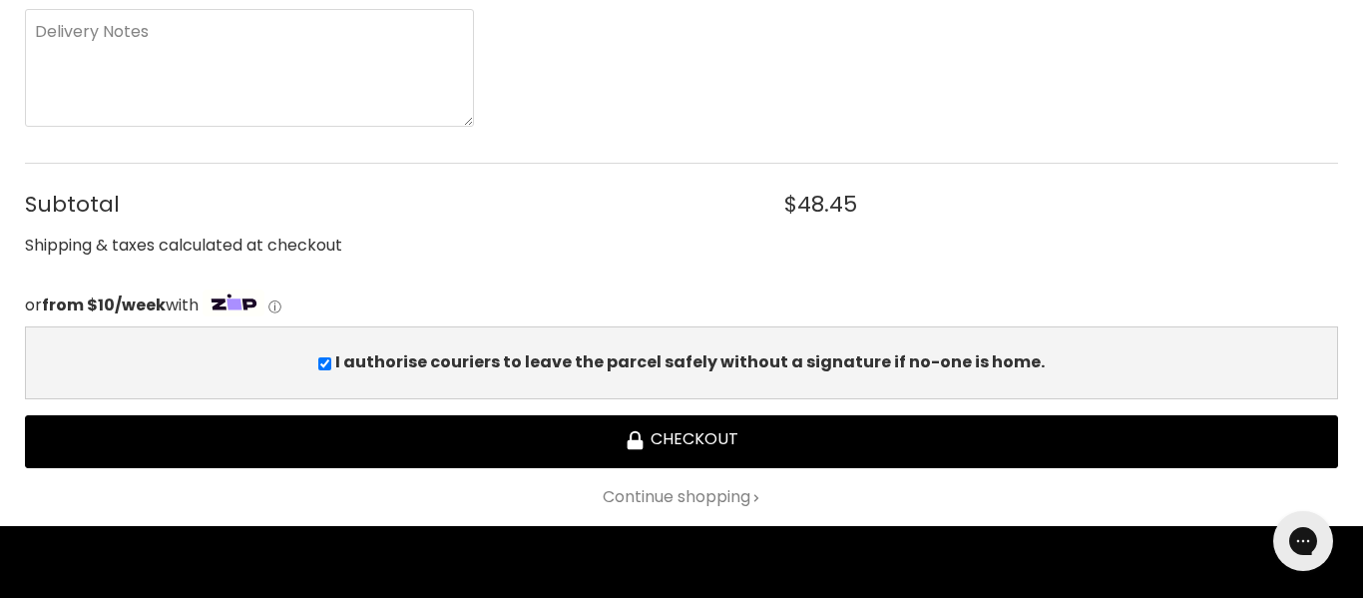
scroll to position [1364, 0]
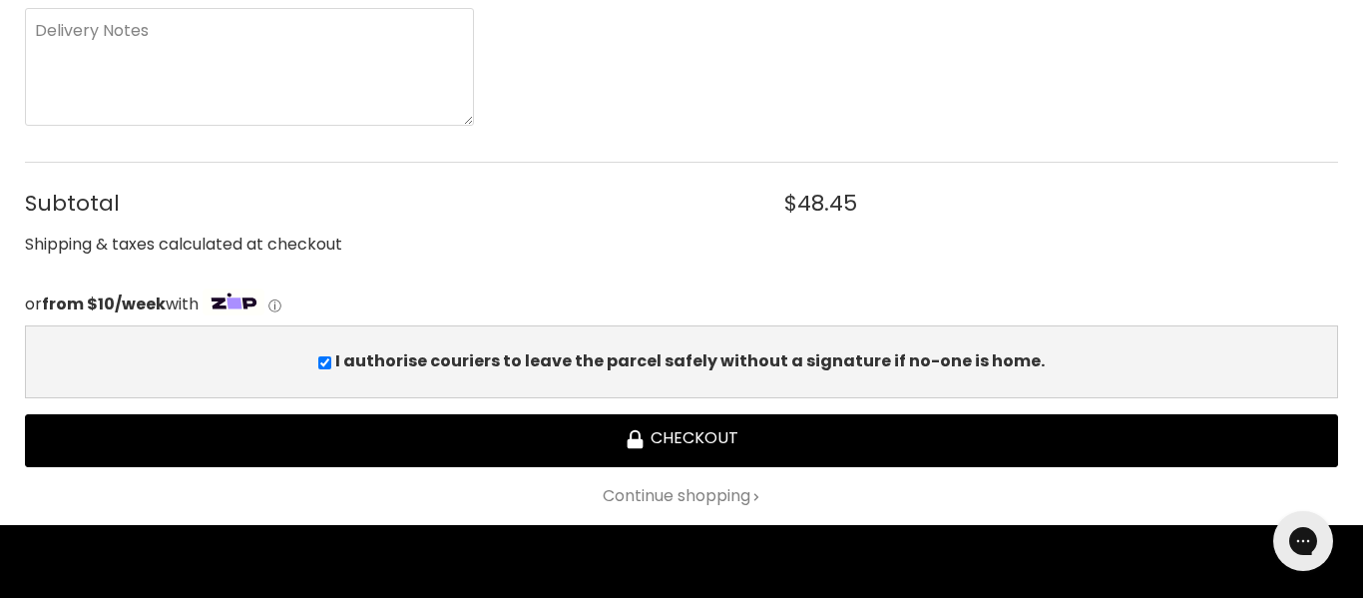
click at [331, 363] on input "I authorise couriers to leave the parcel safely without a signature if no-one i…" at bounding box center [324, 362] width 13 height 13
checkbox input "false"
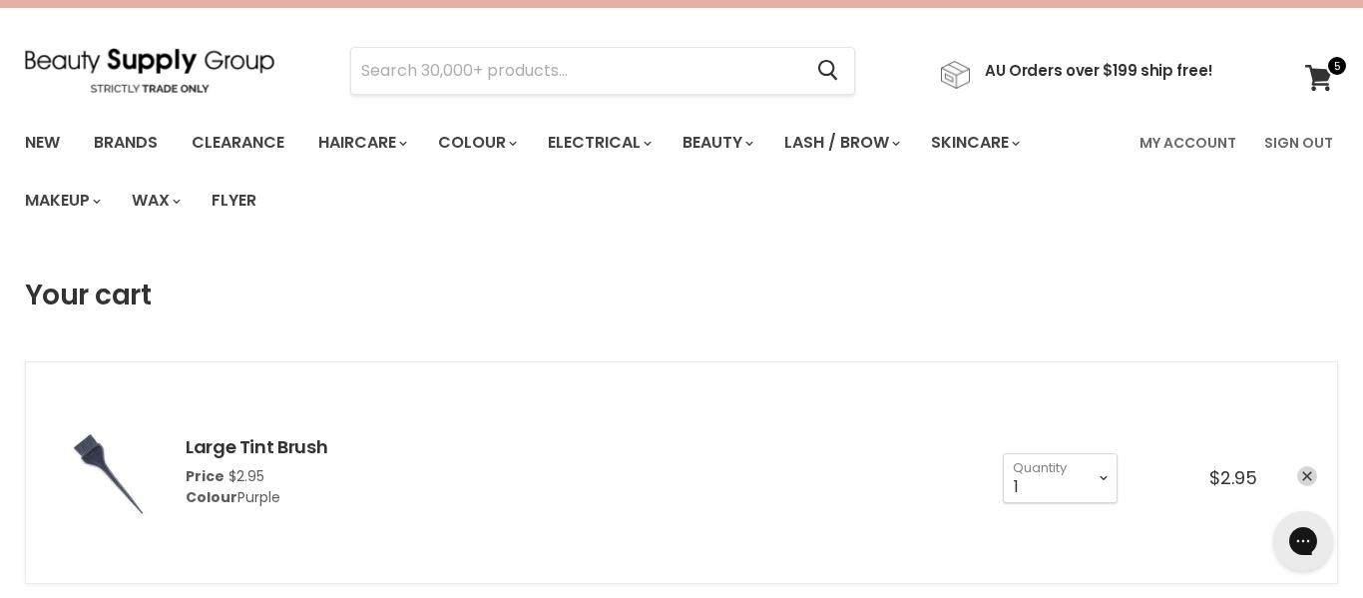
scroll to position [0, 0]
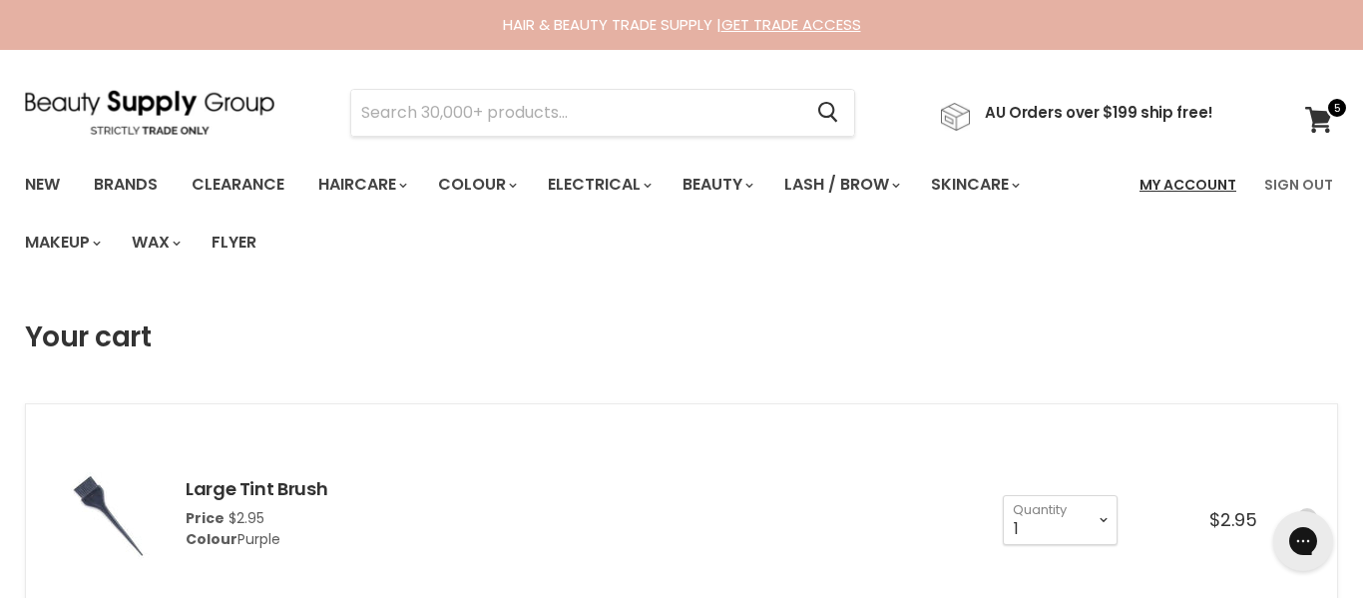
click at [1196, 186] on link "My Account" at bounding box center [1188, 185] width 121 height 42
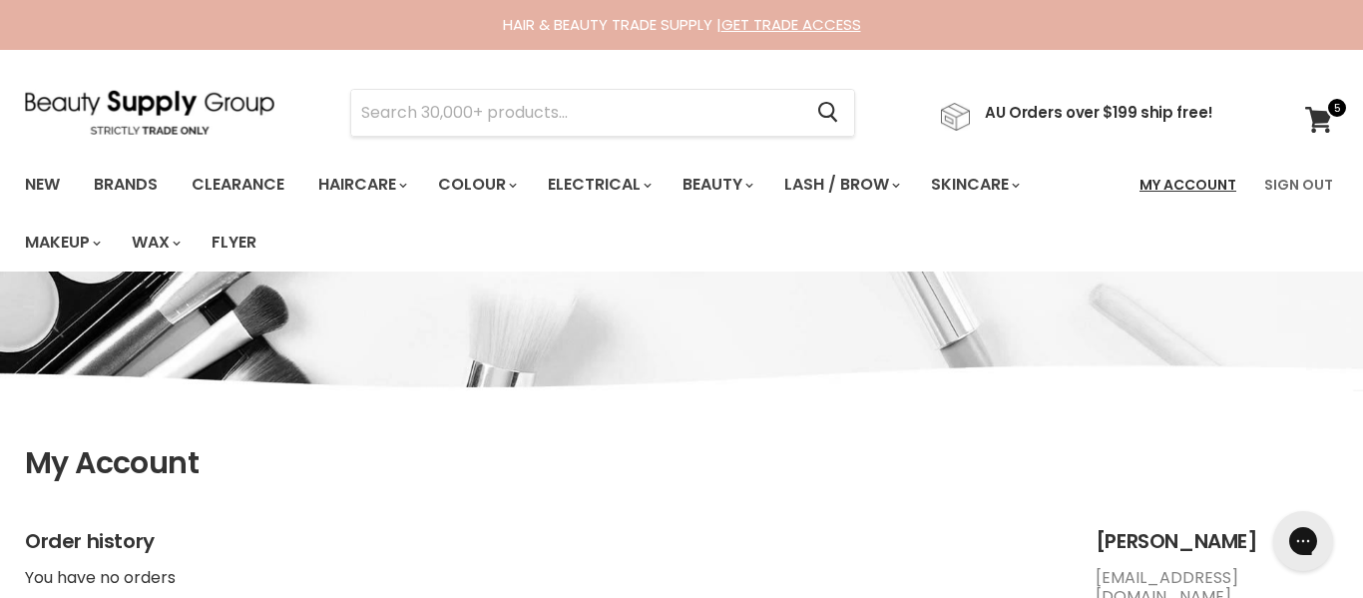
click at [1211, 183] on link "My Account" at bounding box center [1188, 185] width 121 height 42
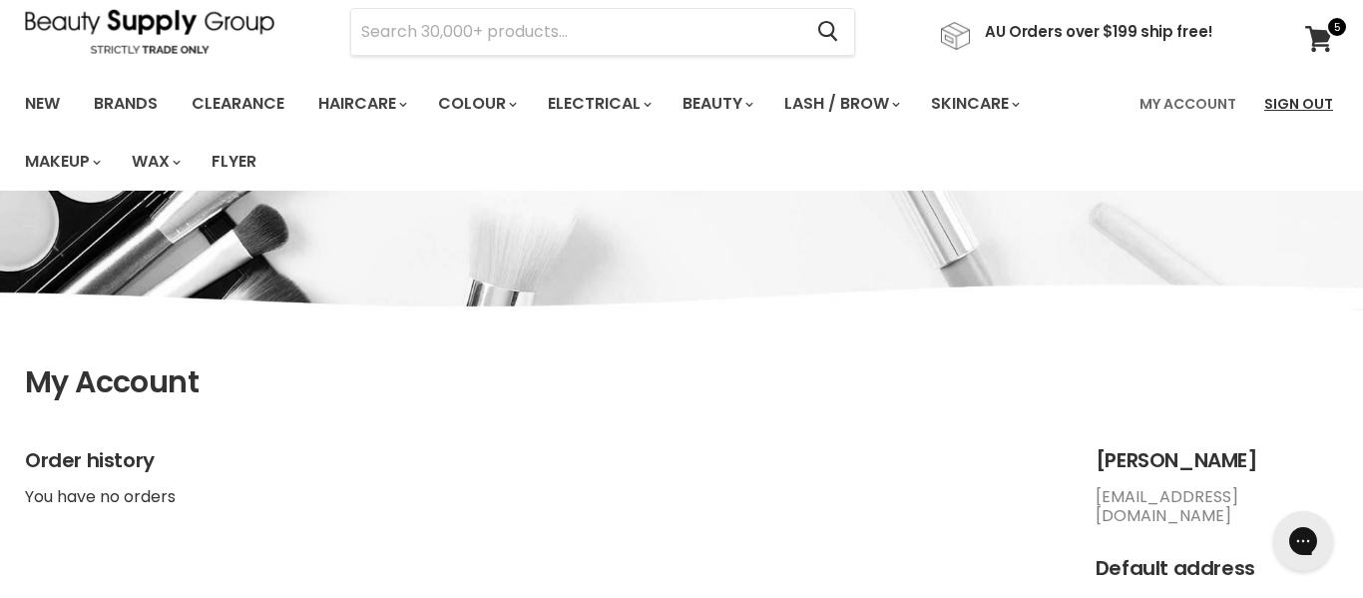
scroll to position [80, 0]
click at [1329, 40] on icon at bounding box center [1319, 40] width 28 height 26
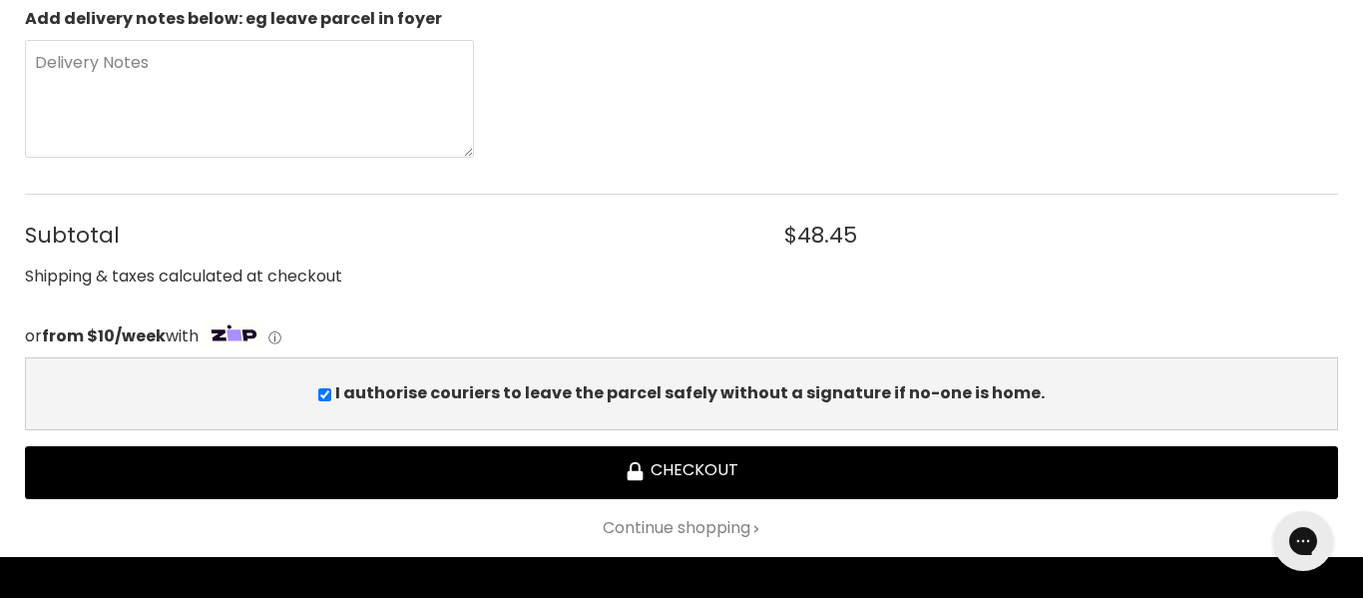
scroll to position [1327, 0]
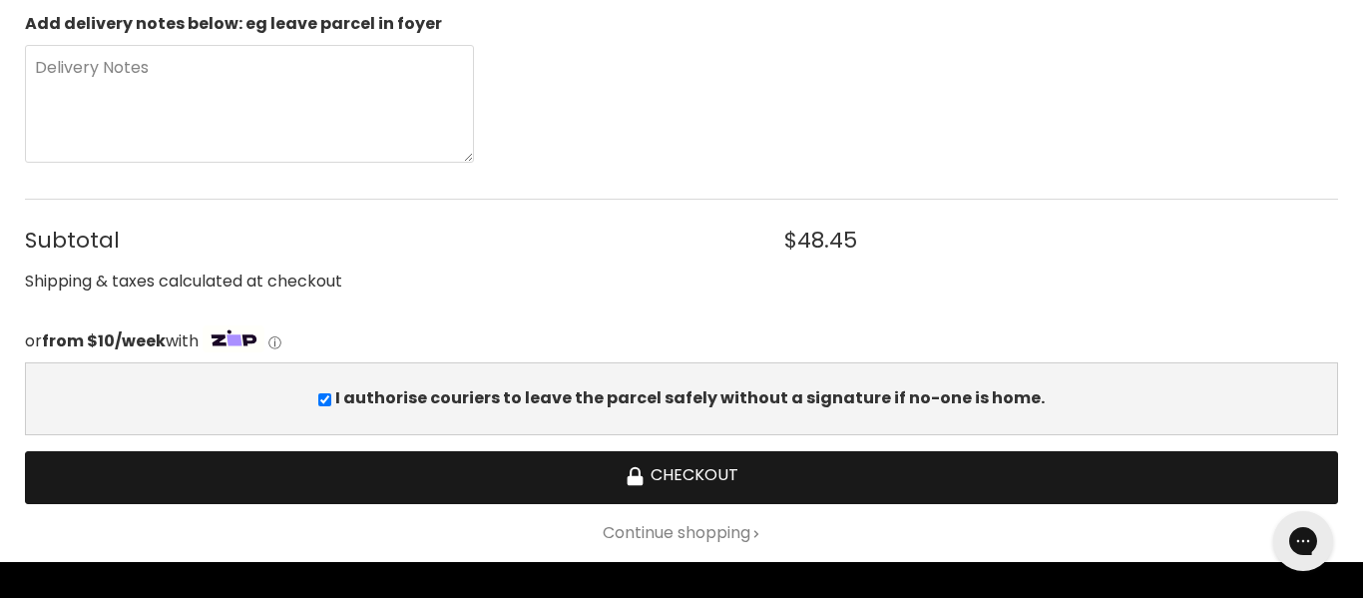
click at [659, 478] on button "Checkout" at bounding box center [681, 477] width 1313 height 53
